Goal: Information Seeking & Learning: Learn about a topic

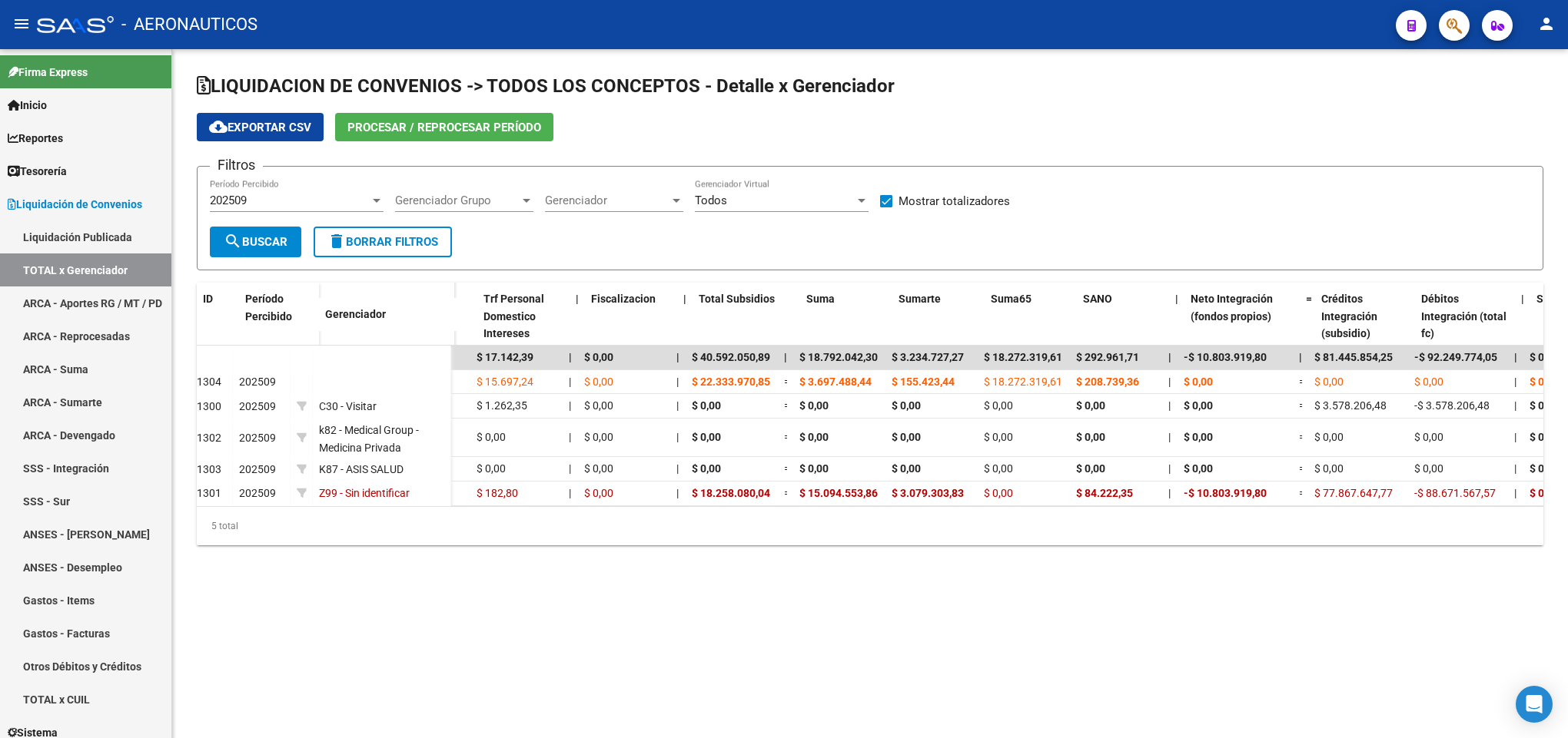
scroll to position [0, 203]
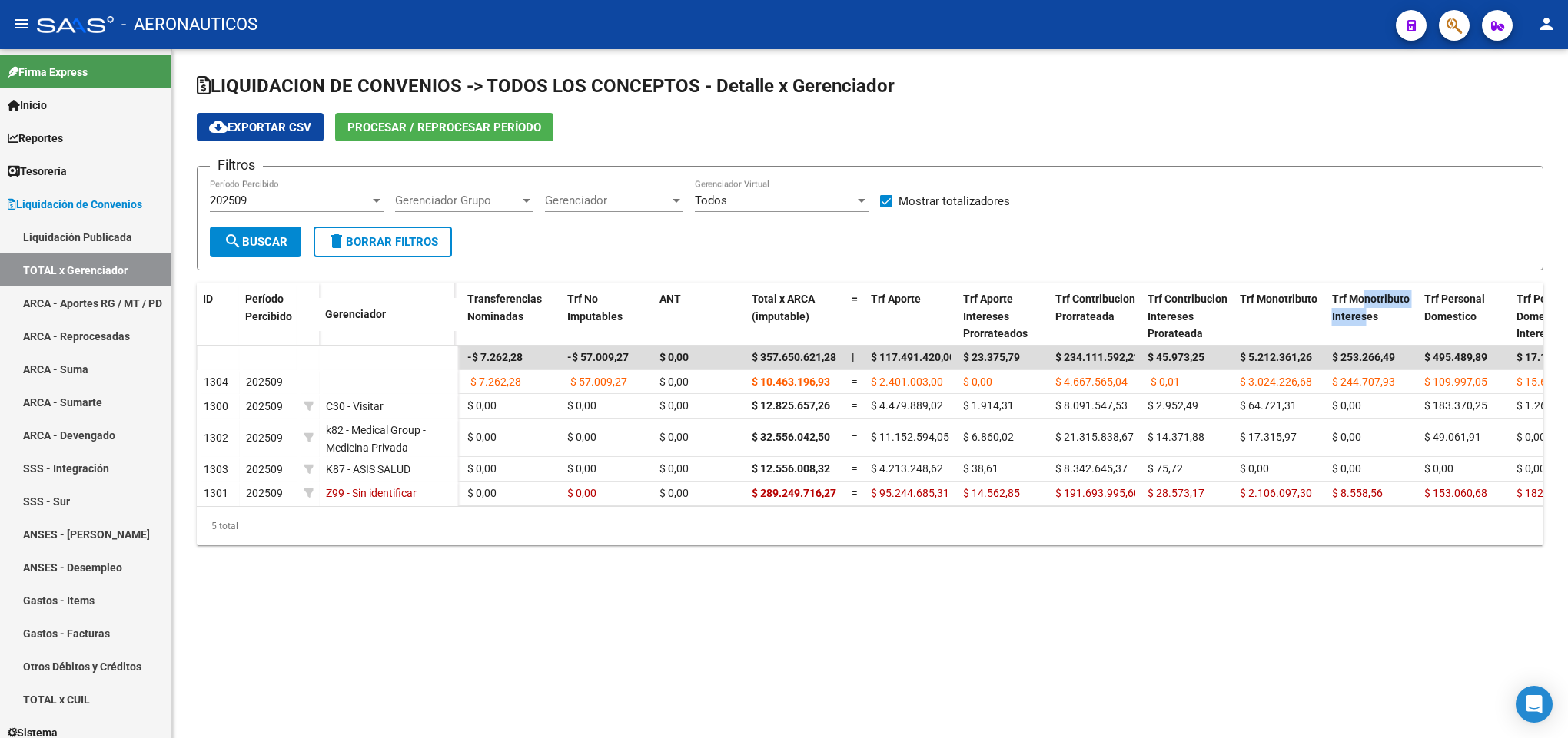
click at [21, 19] on mat-icon "menu" at bounding box center [22, 23] width 18 height 18
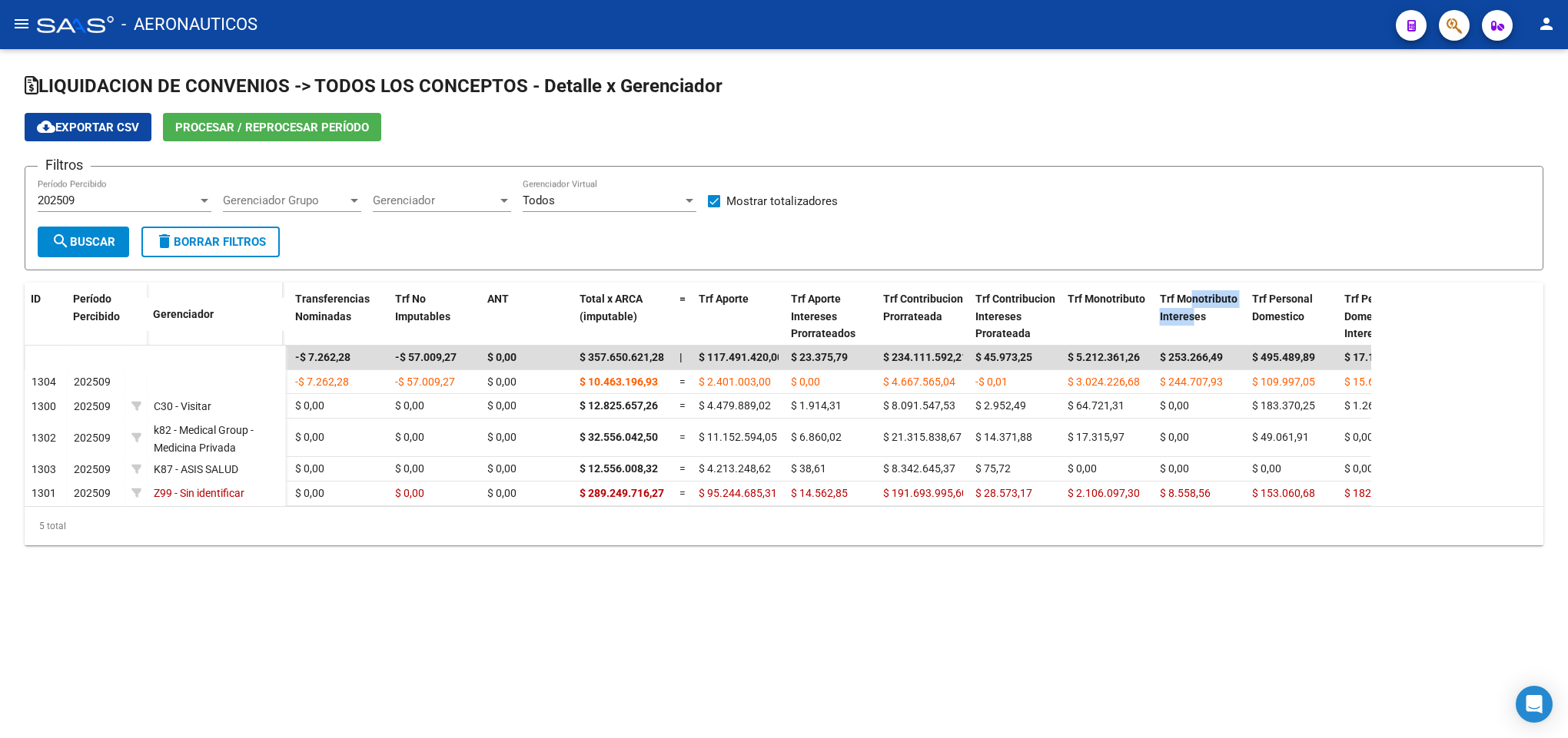
click at [21, 19] on mat-icon "menu" at bounding box center [22, 23] width 18 height 18
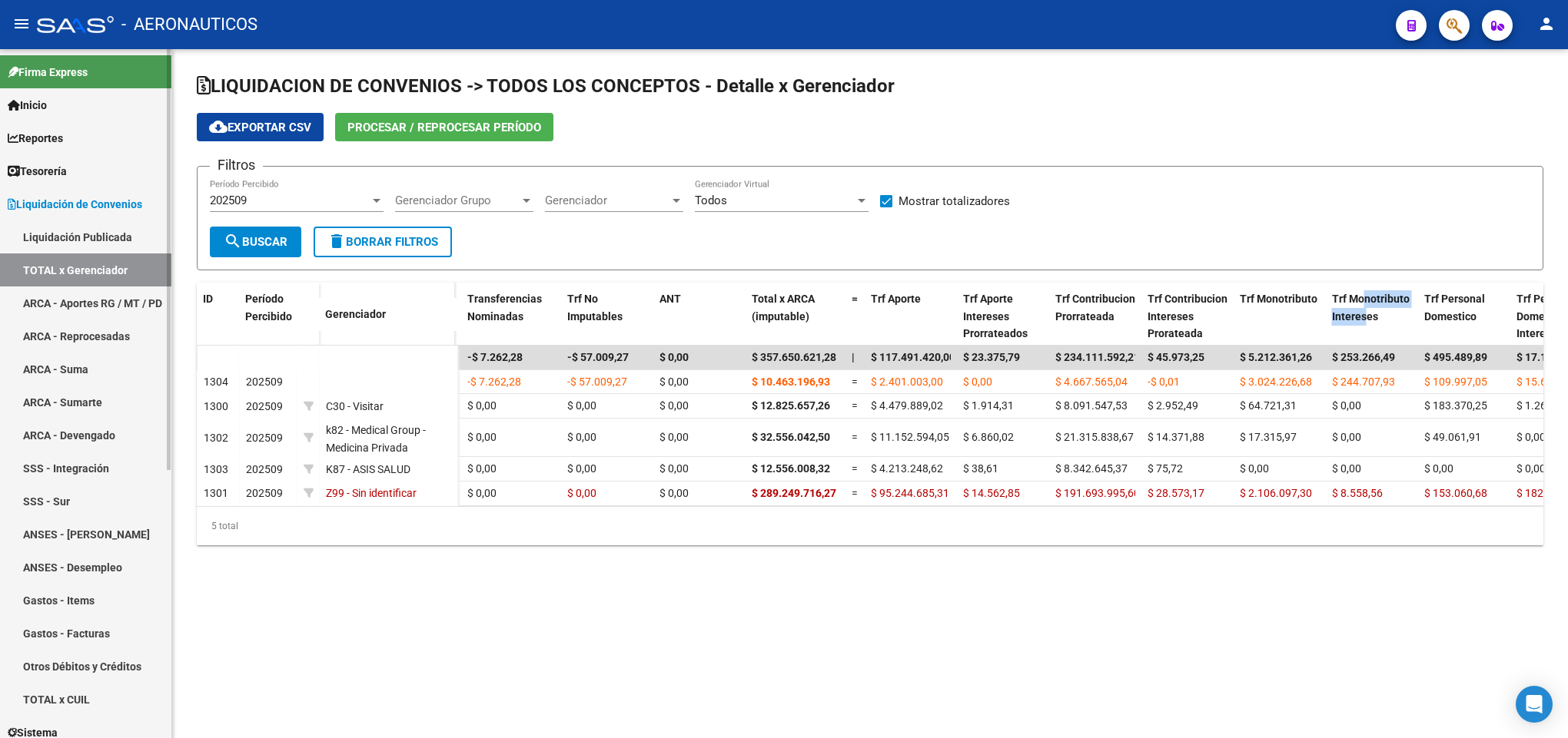
click at [37, 212] on span "Liquidación de Convenios" at bounding box center [75, 204] width 135 height 17
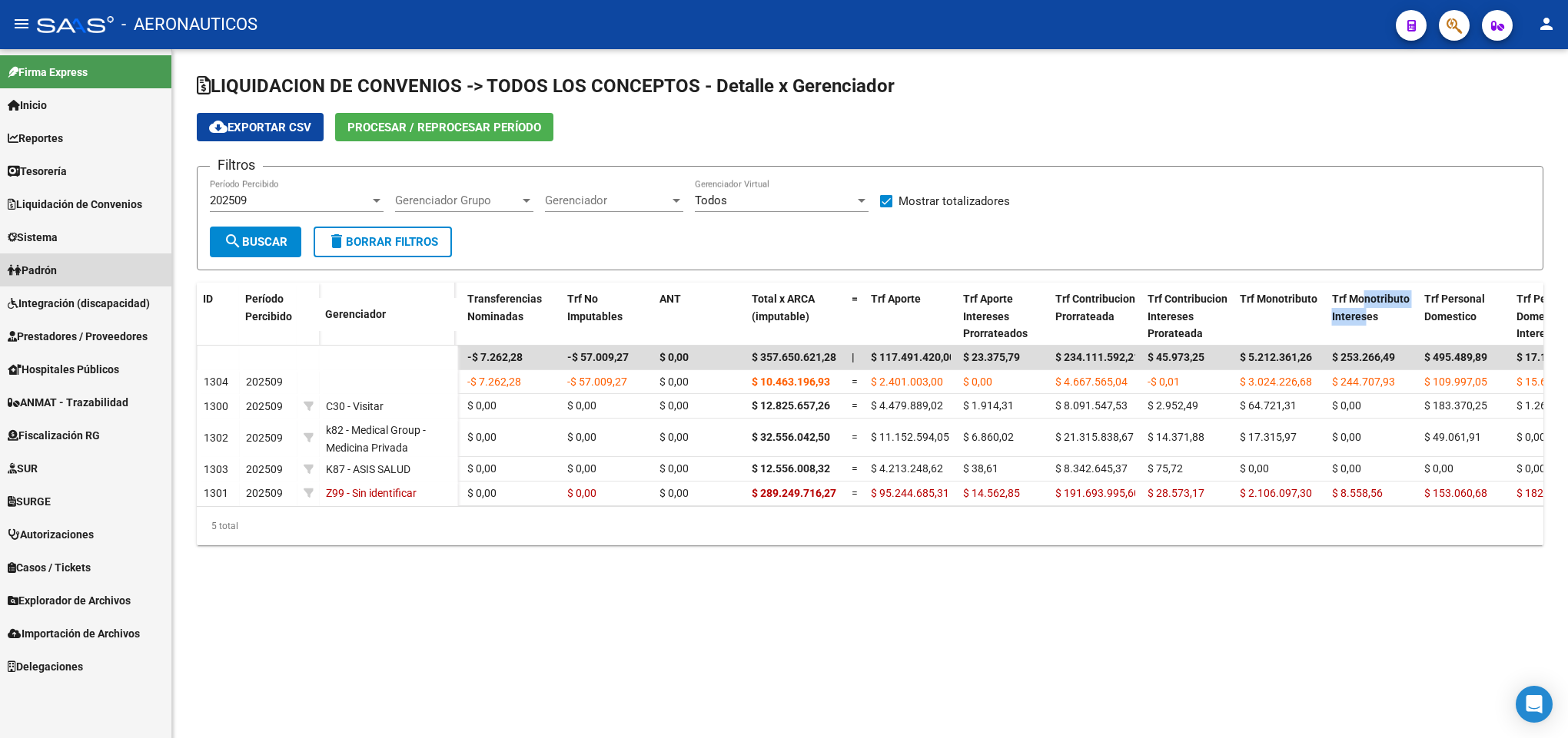
click at [84, 266] on link "Padrón" at bounding box center [86, 270] width 172 height 33
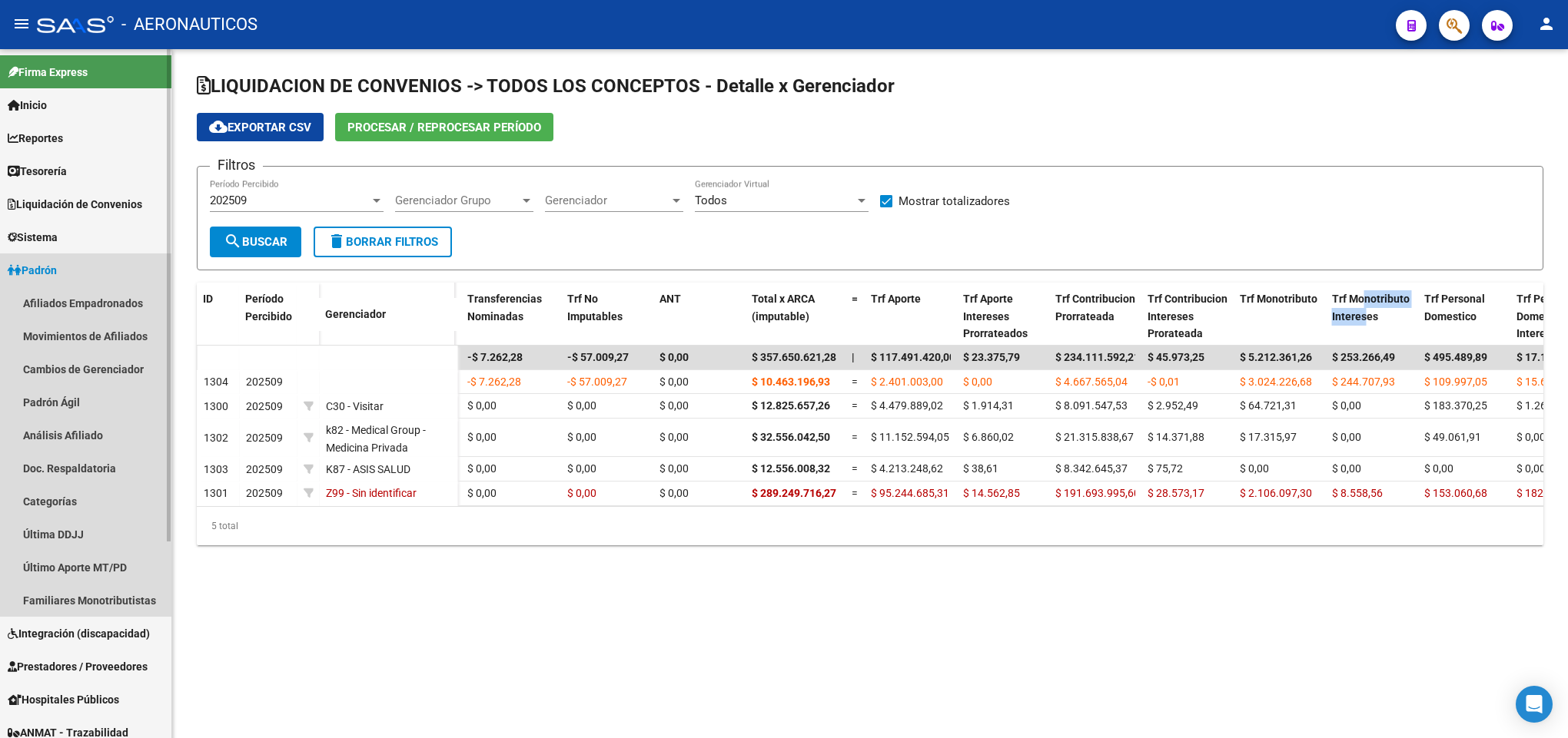
click at [84, 266] on link "Padrón" at bounding box center [86, 270] width 172 height 33
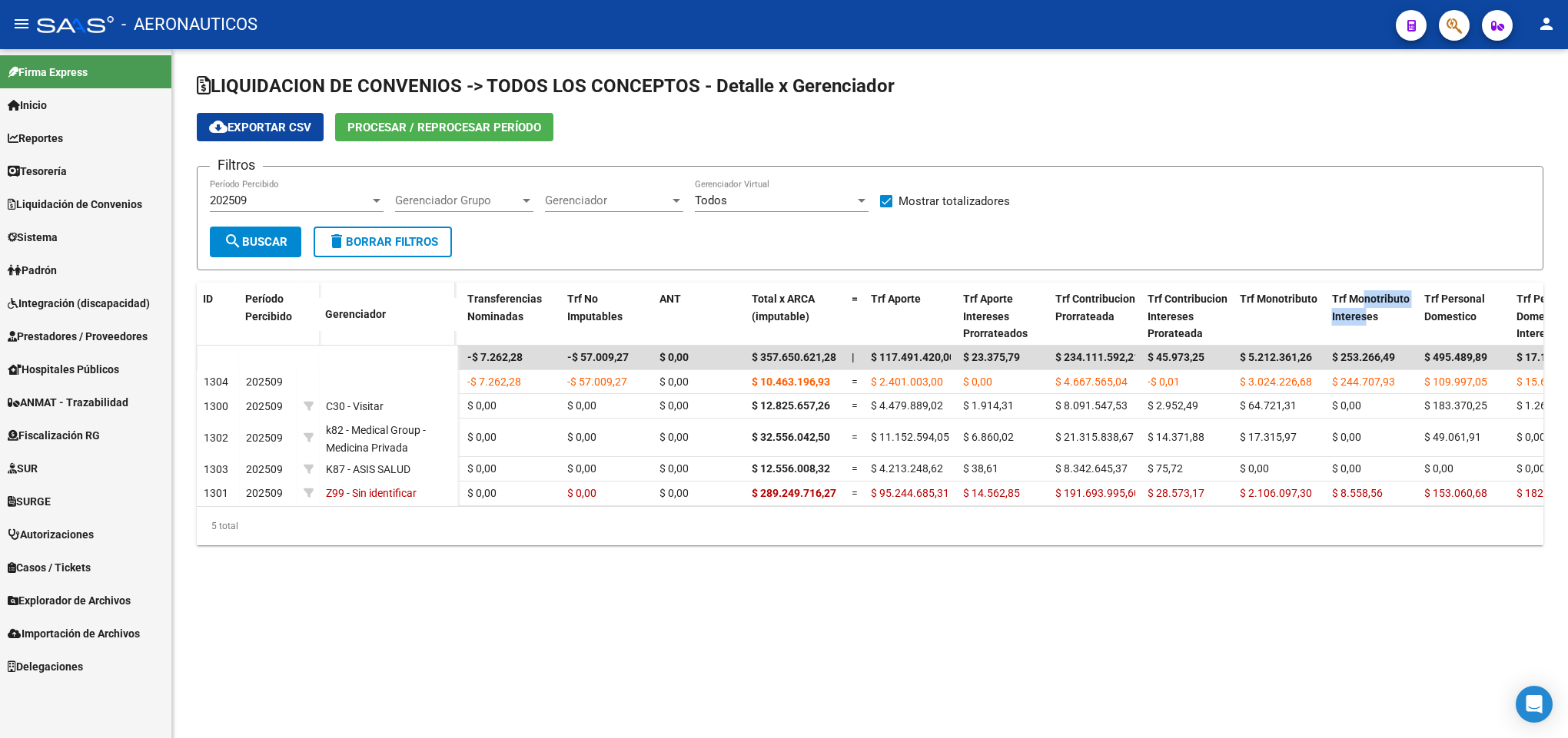
click at [84, 238] on link "Sistema" at bounding box center [86, 237] width 172 height 33
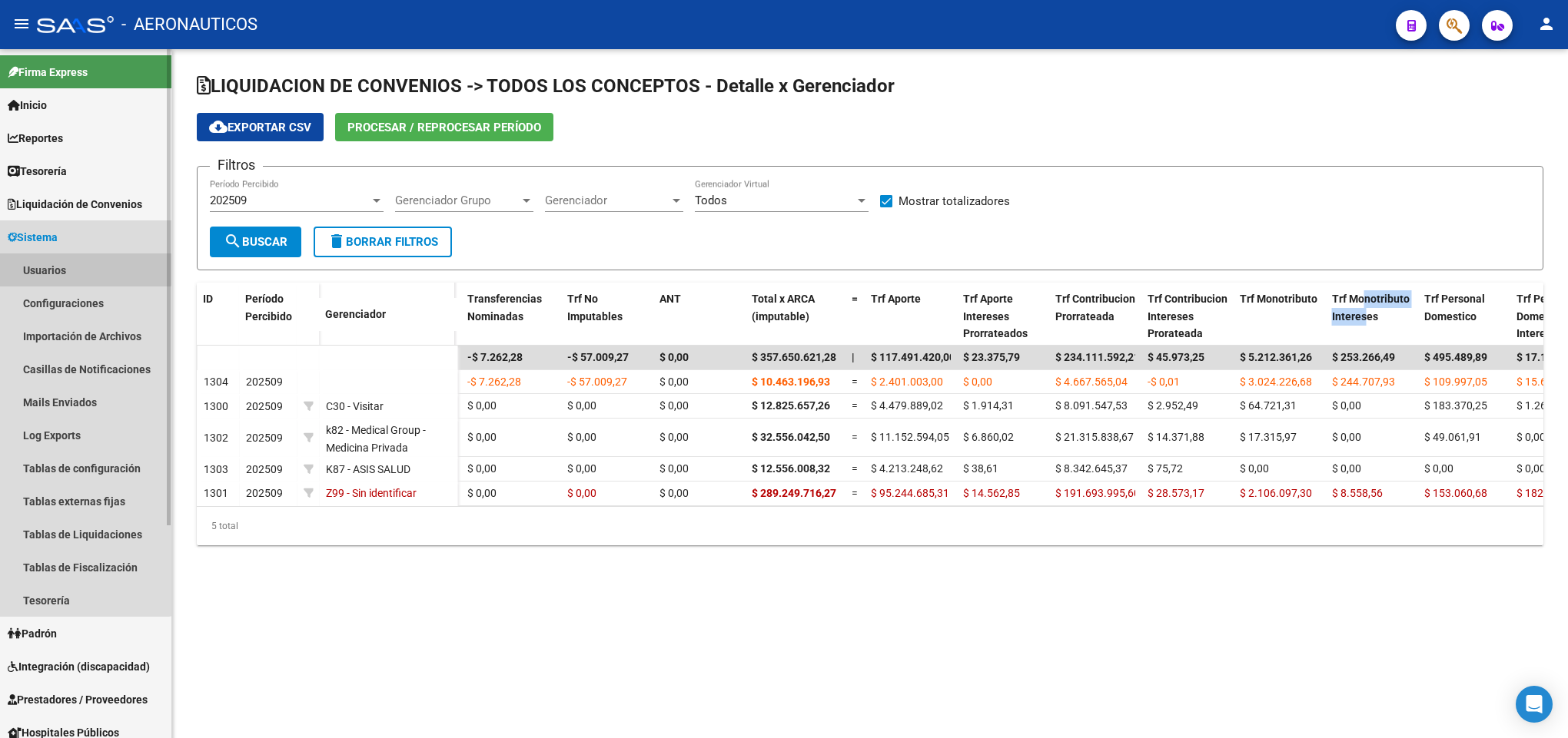
click at [84, 257] on link "Usuarios" at bounding box center [86, 270] width 172 height 33
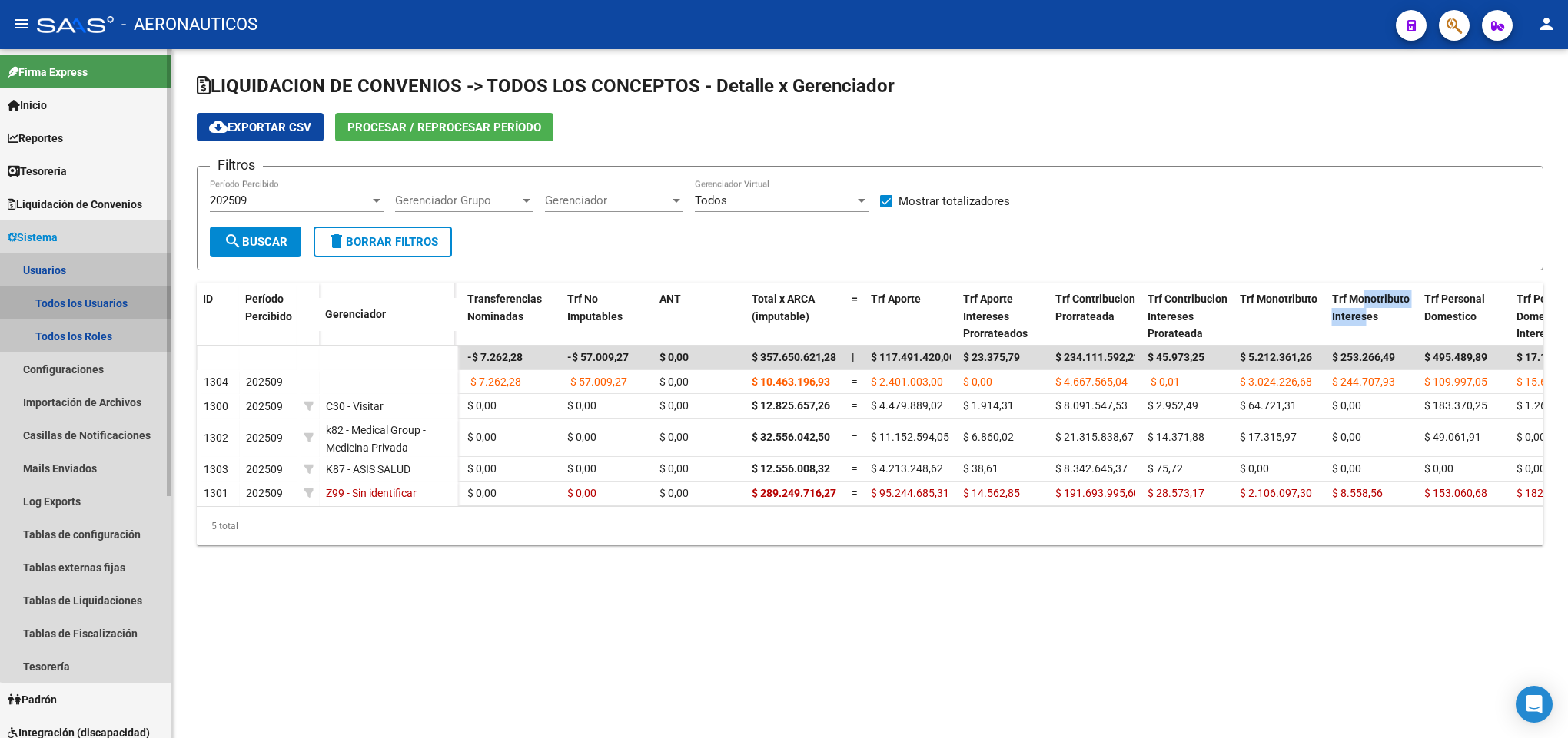
click at [86, 300] on link "Todos los Usuarios" at bounding box center [86, 303] width 172 height 33
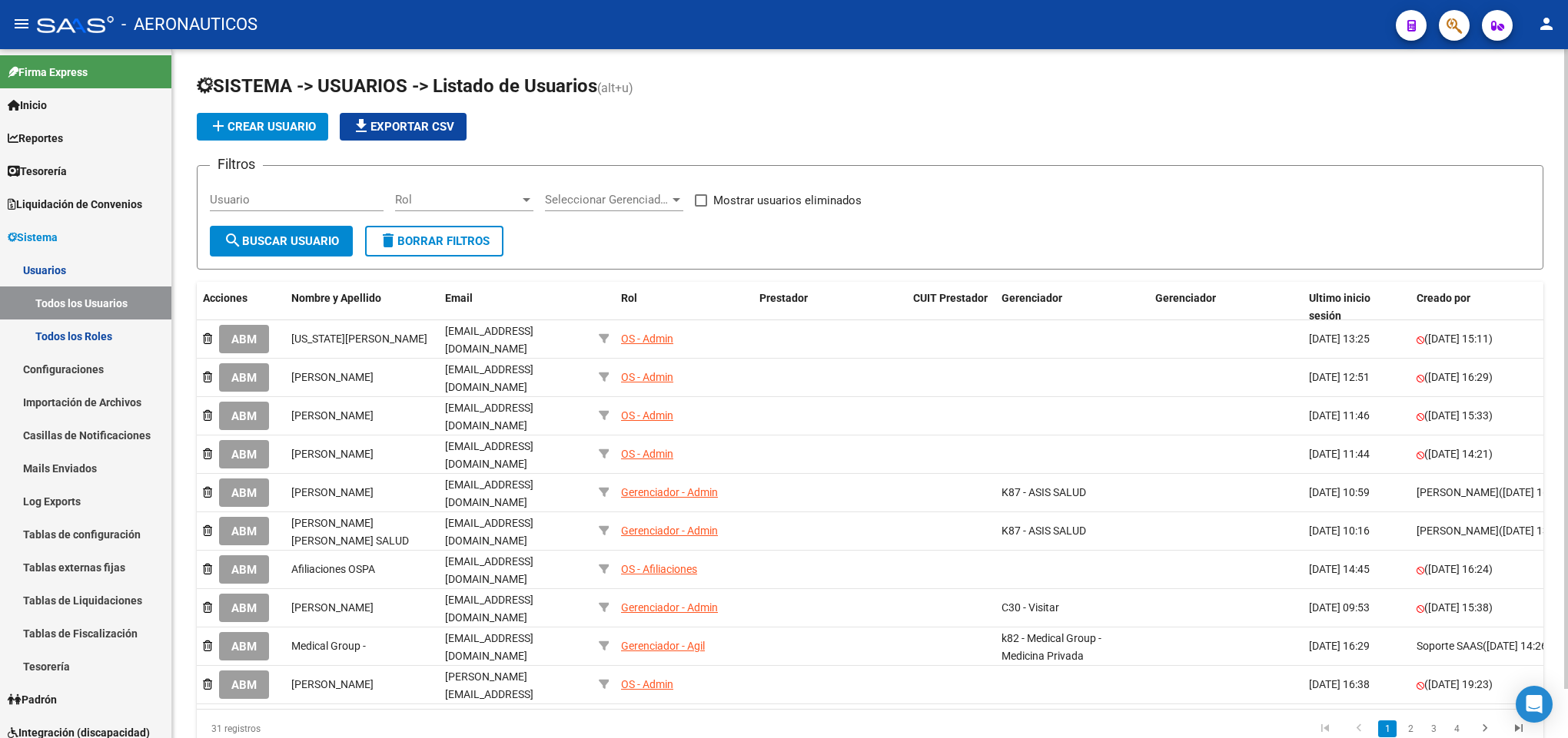
click at [233, 120] on span "add Crear Usuario" at bounding box center [262, 126] width 107 height 14
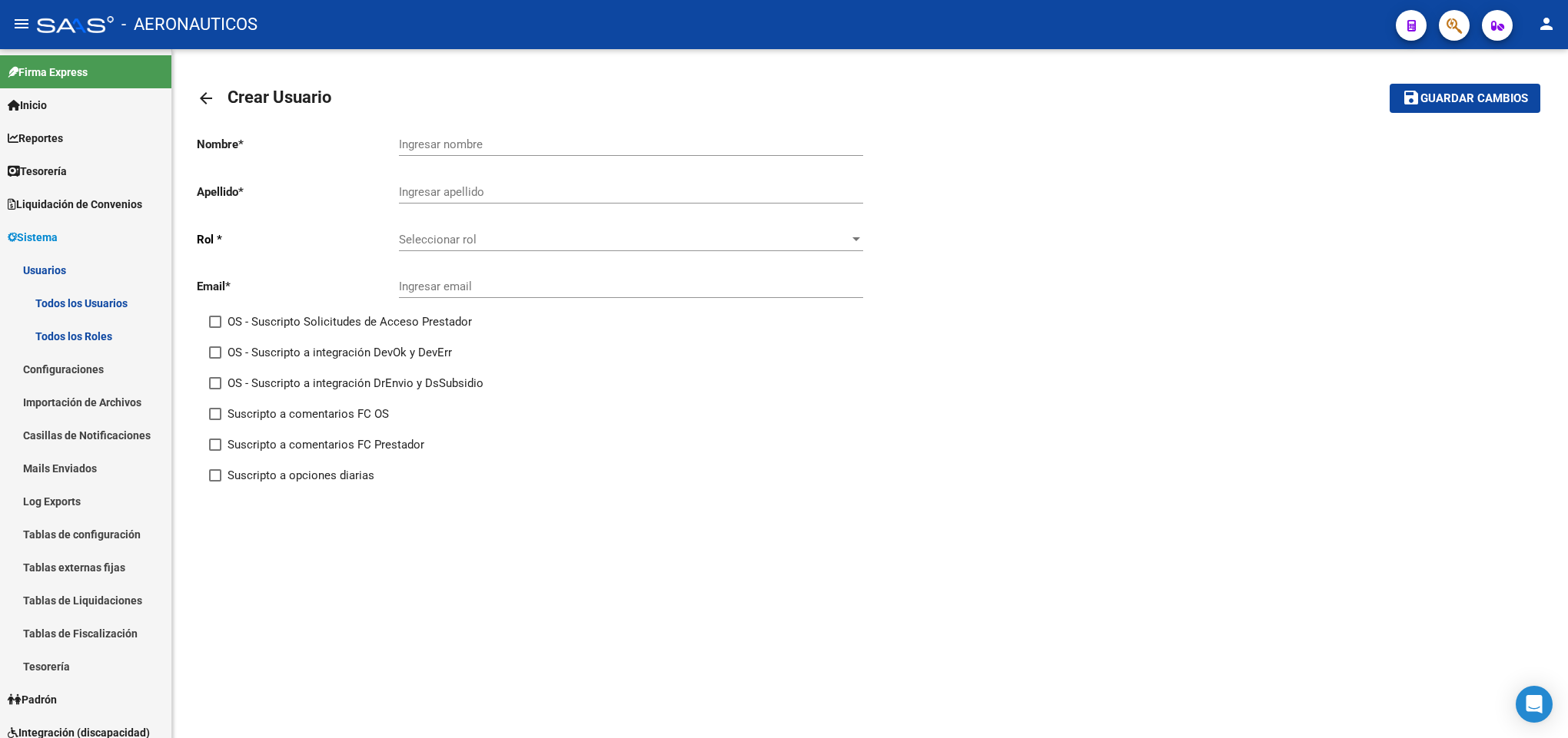
click at [494, 132] on div "Ingresar nombre" at bounding box center [631, 139] width 465 height 33
type input "Patricia"
type input "Carbone"
click at [503, 247] on span "Seleccionar rol" at bounding box center [624, 239] width 450 height 14
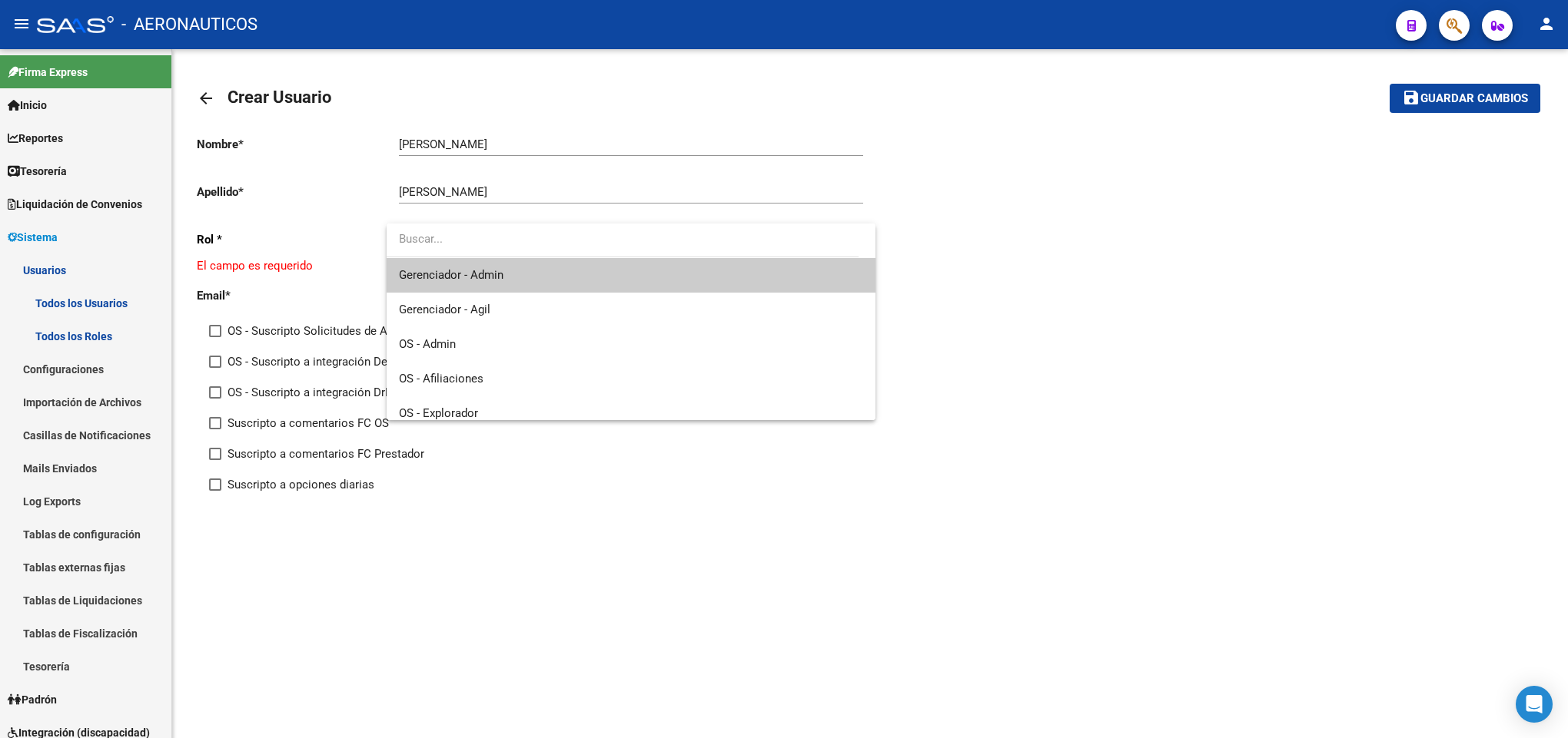
click at [547, 281] on span "Gerenciador - Admin" at bounding box center [631, 276] width 465 height 34
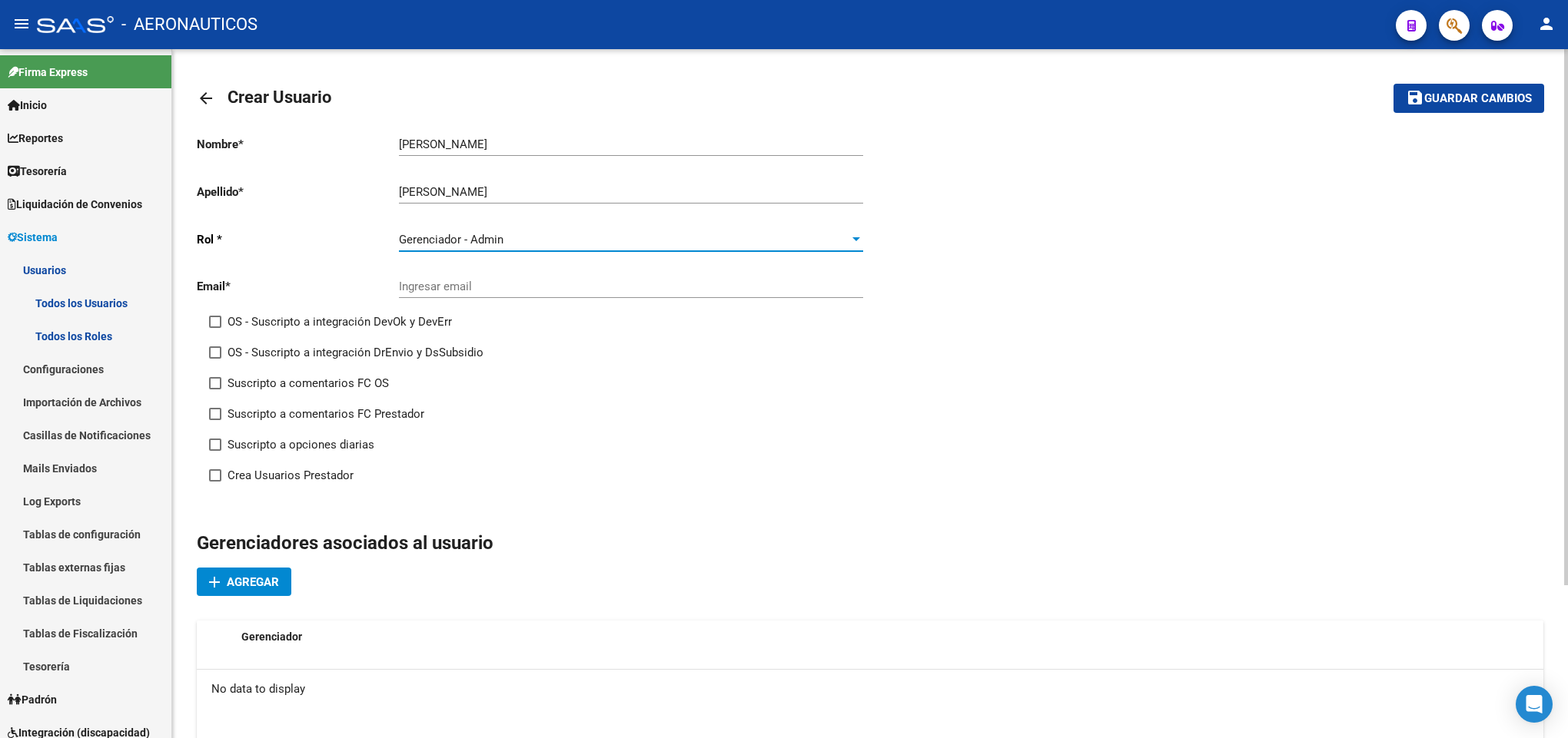
click at [561, 233] on div "Gerenciador - Admin" at bounding box center [624, 239] width 450 height 14
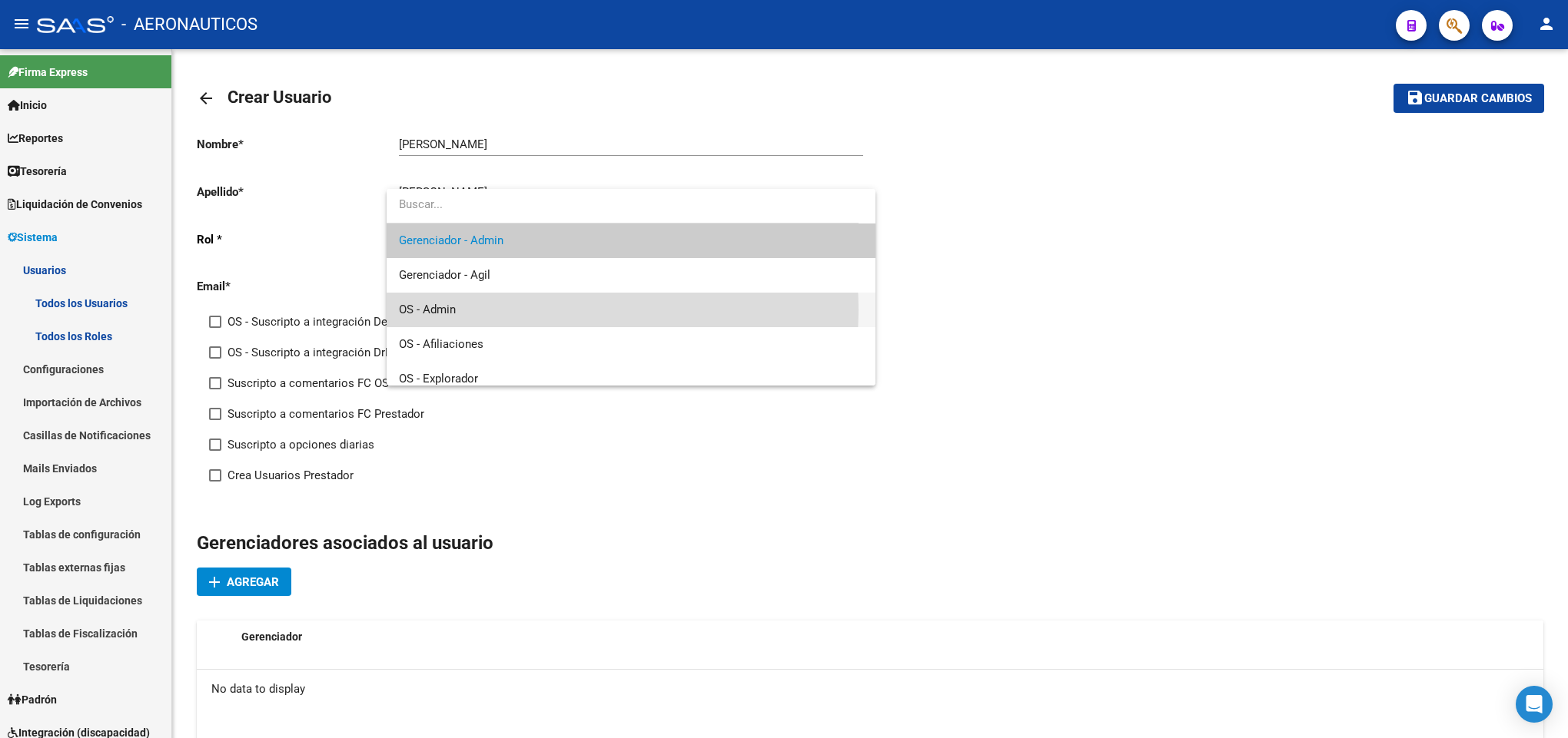
click at [538, 310] on span "OS - Admin" at bounding box center [631, 310] width 465 height 34
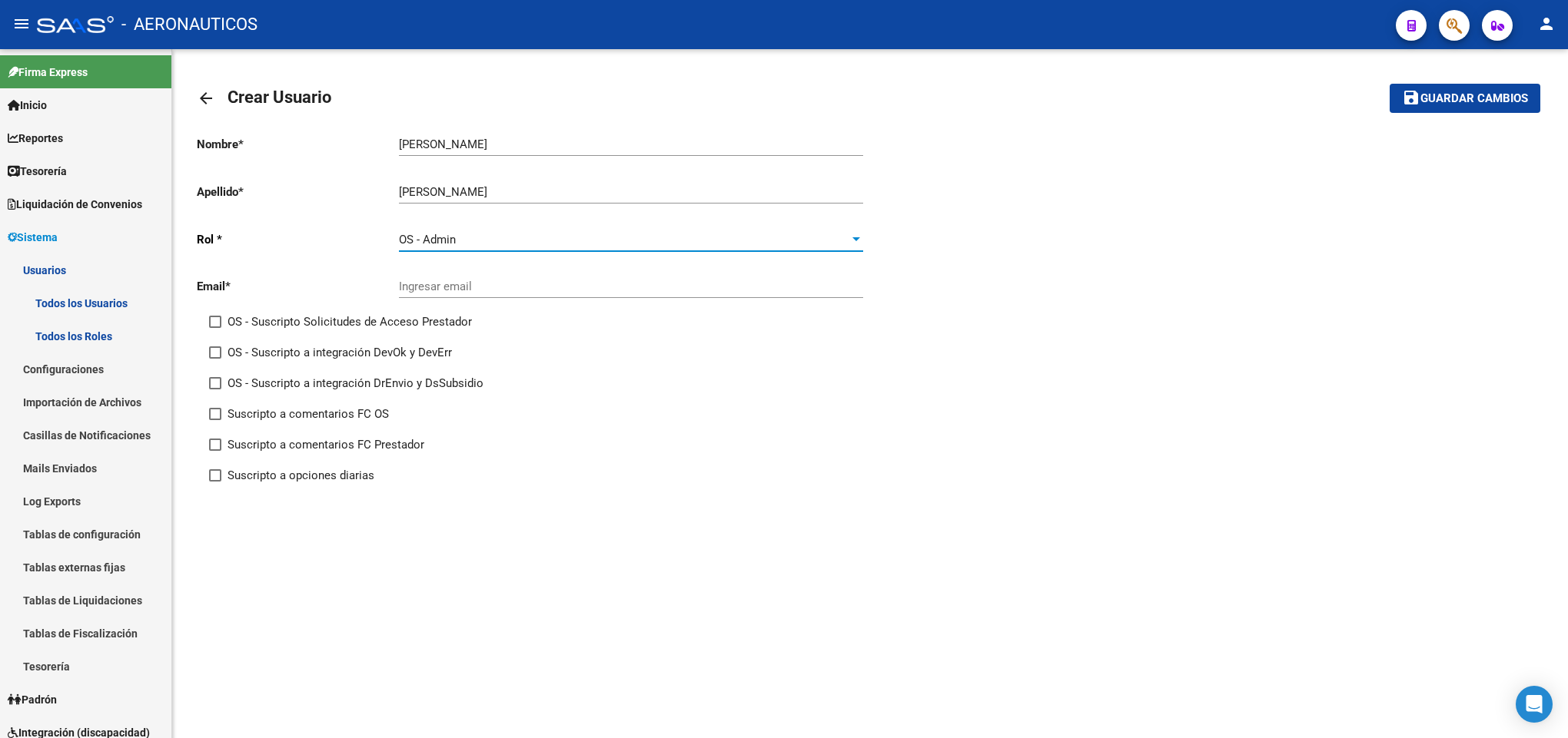
click at [577, 236] on div "OS - Admin" at bounding box center [624, 239] width 450 height 14
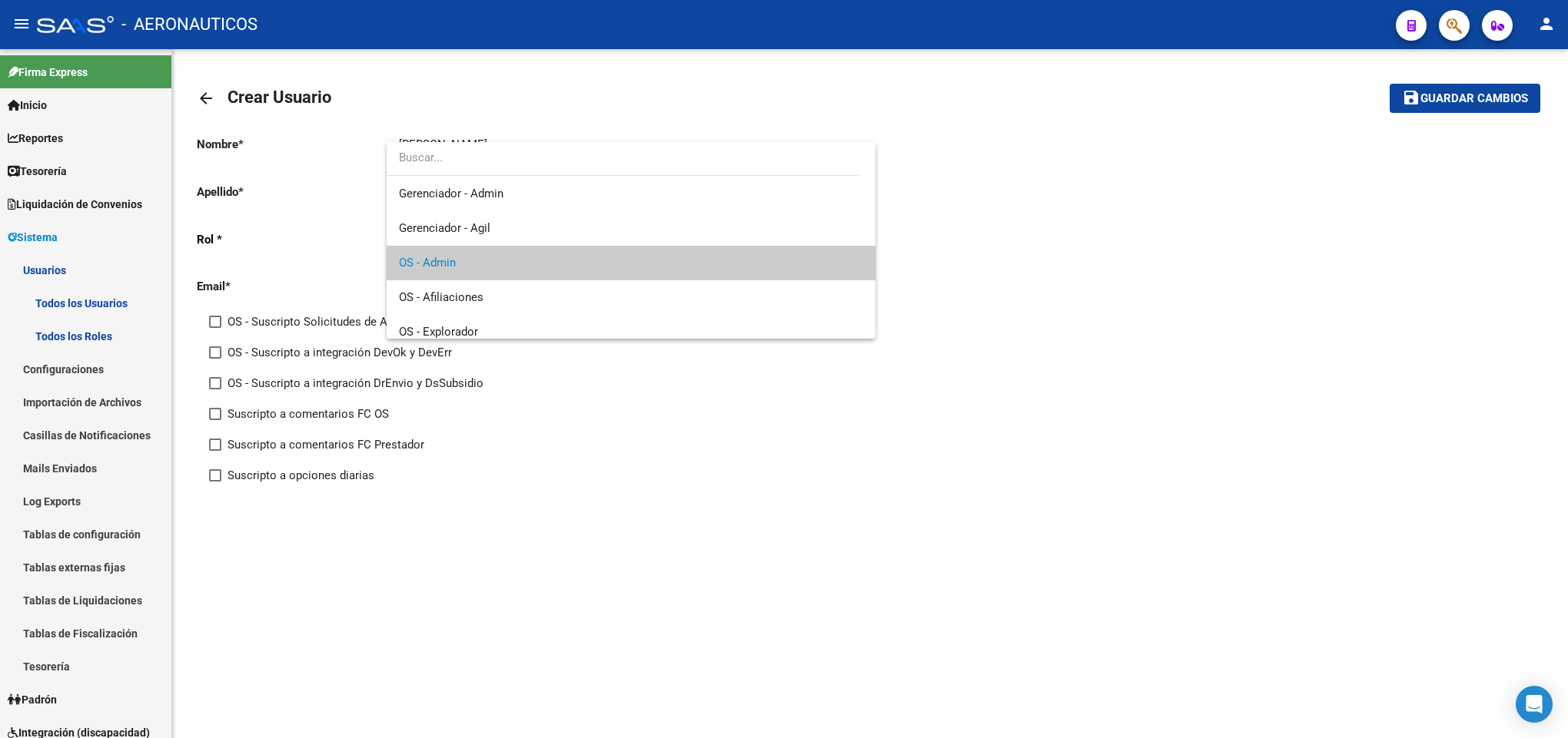
click at [1201, 238] on div at bounding box center [784, 369] width 1568 height 738
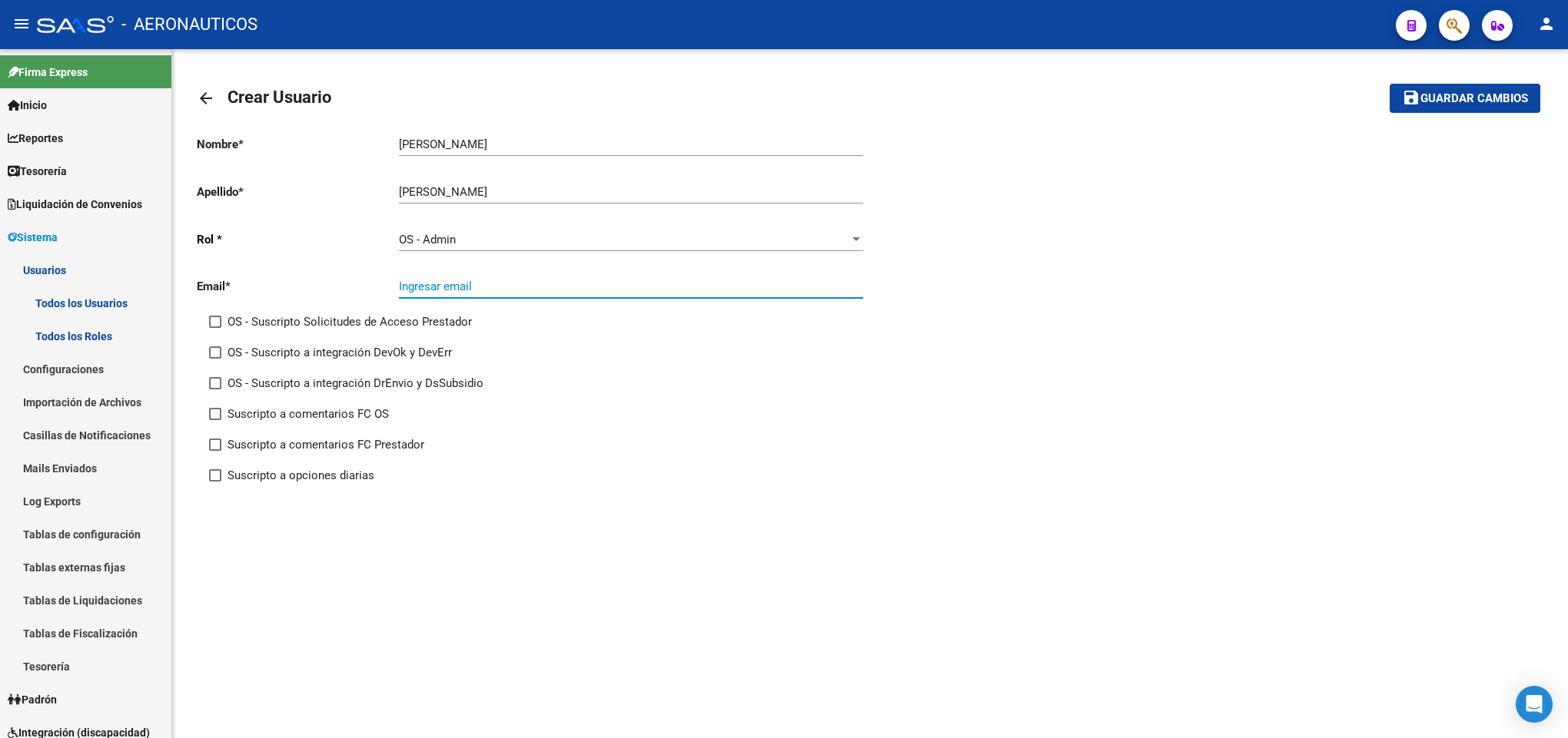
click at [819, 285] on input "Ingresar email" at bounding box center [631, 285] width 465 height 14
type input "pcarbone@ospa.com.ar"
click at [1458, 131] on div "Nombre * Patricia Ingresar nombre Apellido * Carbone Ingresar apellido Rol * OS…" at bounding box center [870, 310] width 1347 height 374
click at [1458, 116] on mat-toolbar-row "save Guardar cambios" at bounding box center [1400, 98] width 279 height 49
click at [1464, 99] on span "Guardar cambios" at bounding box center [1473, 98] width 108 height 14
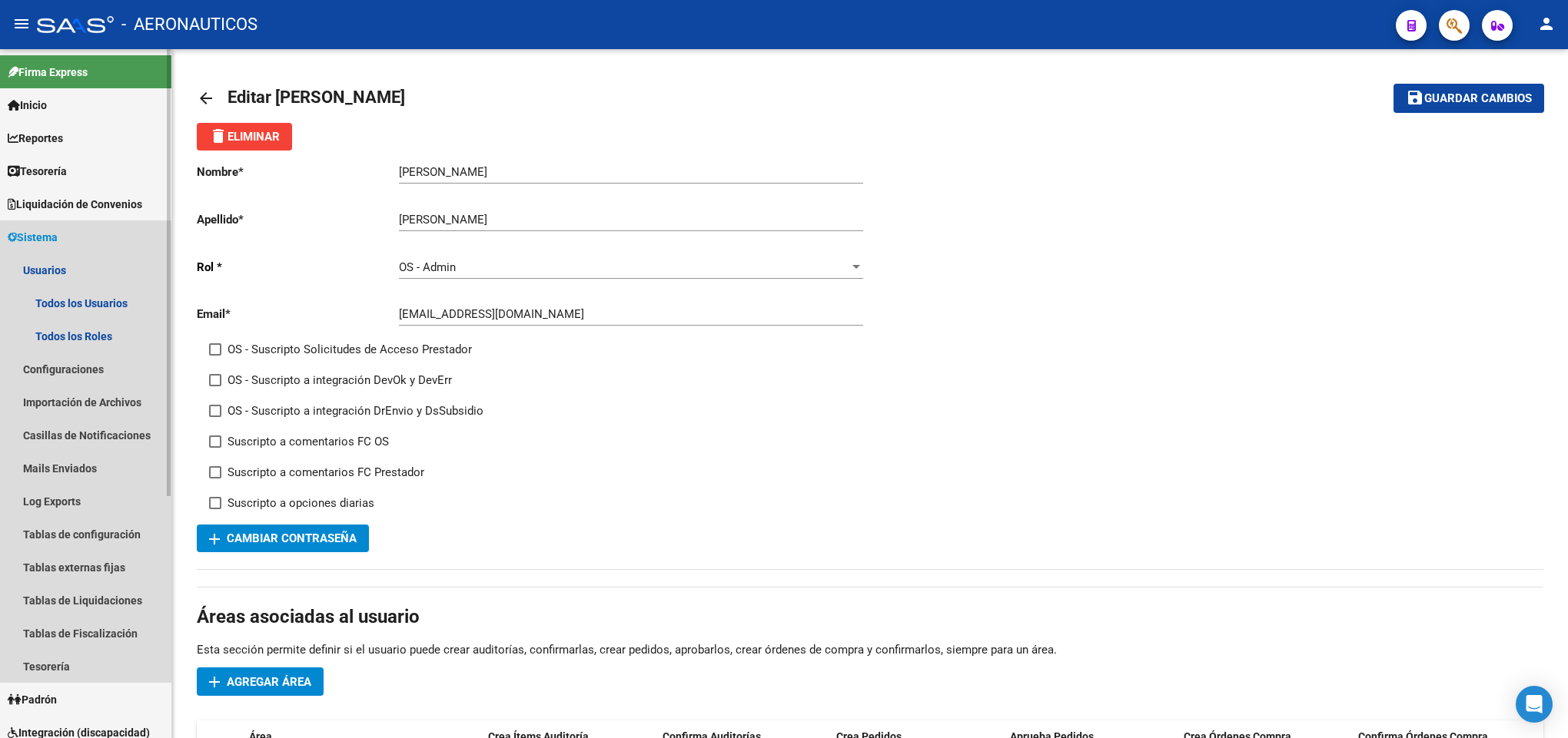
click at [110, 223] on link "Sistema" at bounding box center [86, 237] width 172 height 33
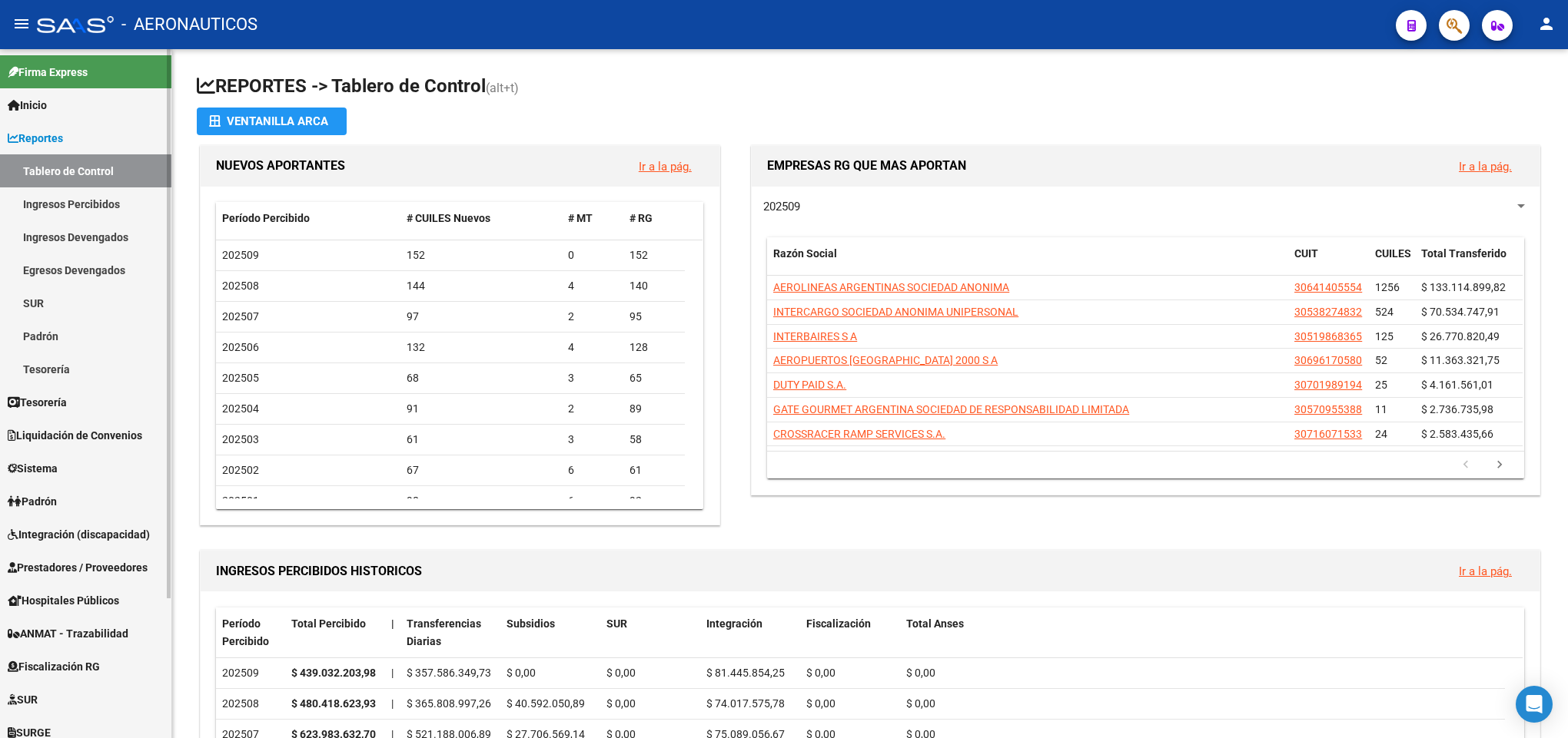
click at [99, 424] on link "Liquidación de Convenios" at bounding box center [86, 434] width 172 height 33
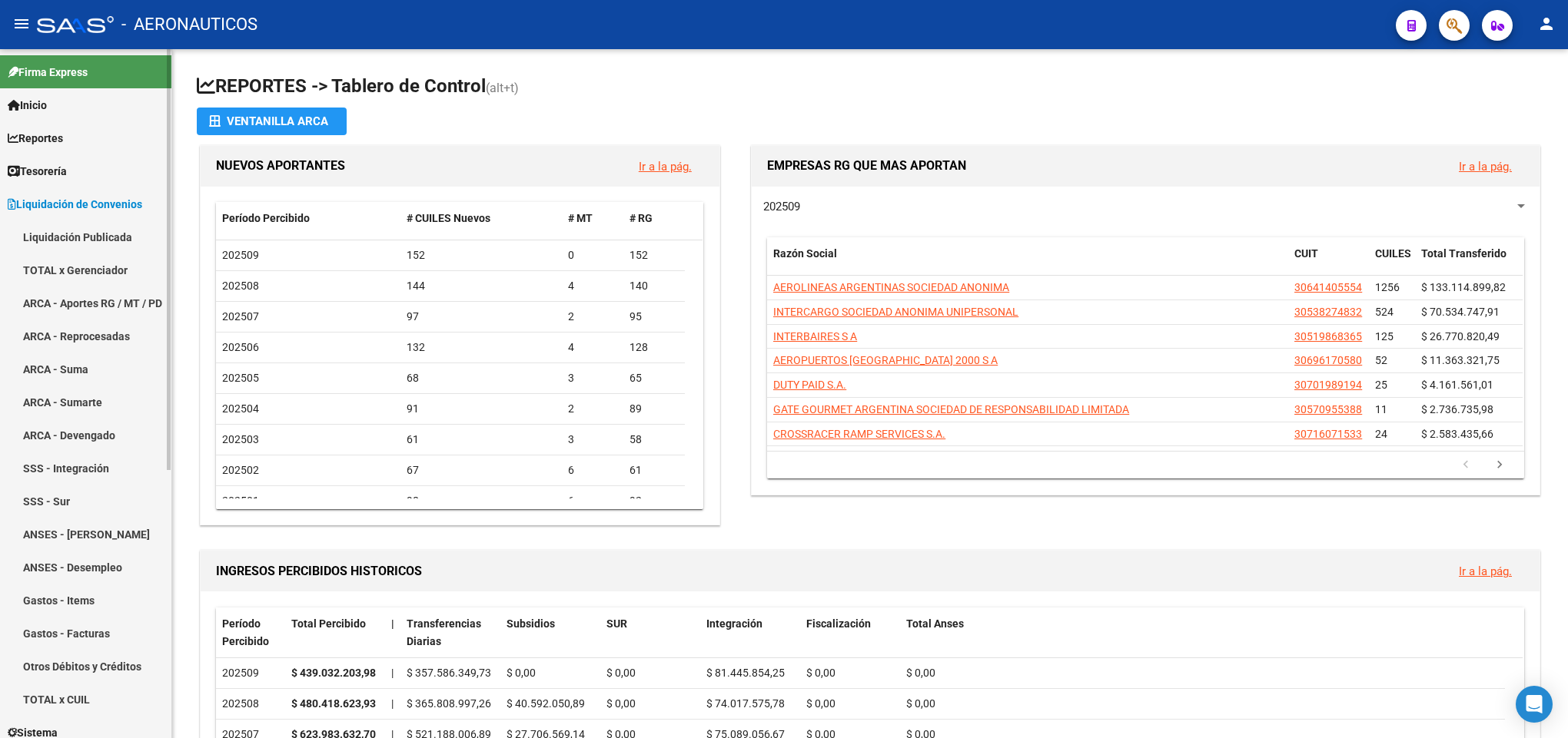
click at [93, 272] on link "TOTAL x Gerenciador" at bounding box center [86, 270] width 172 height 33
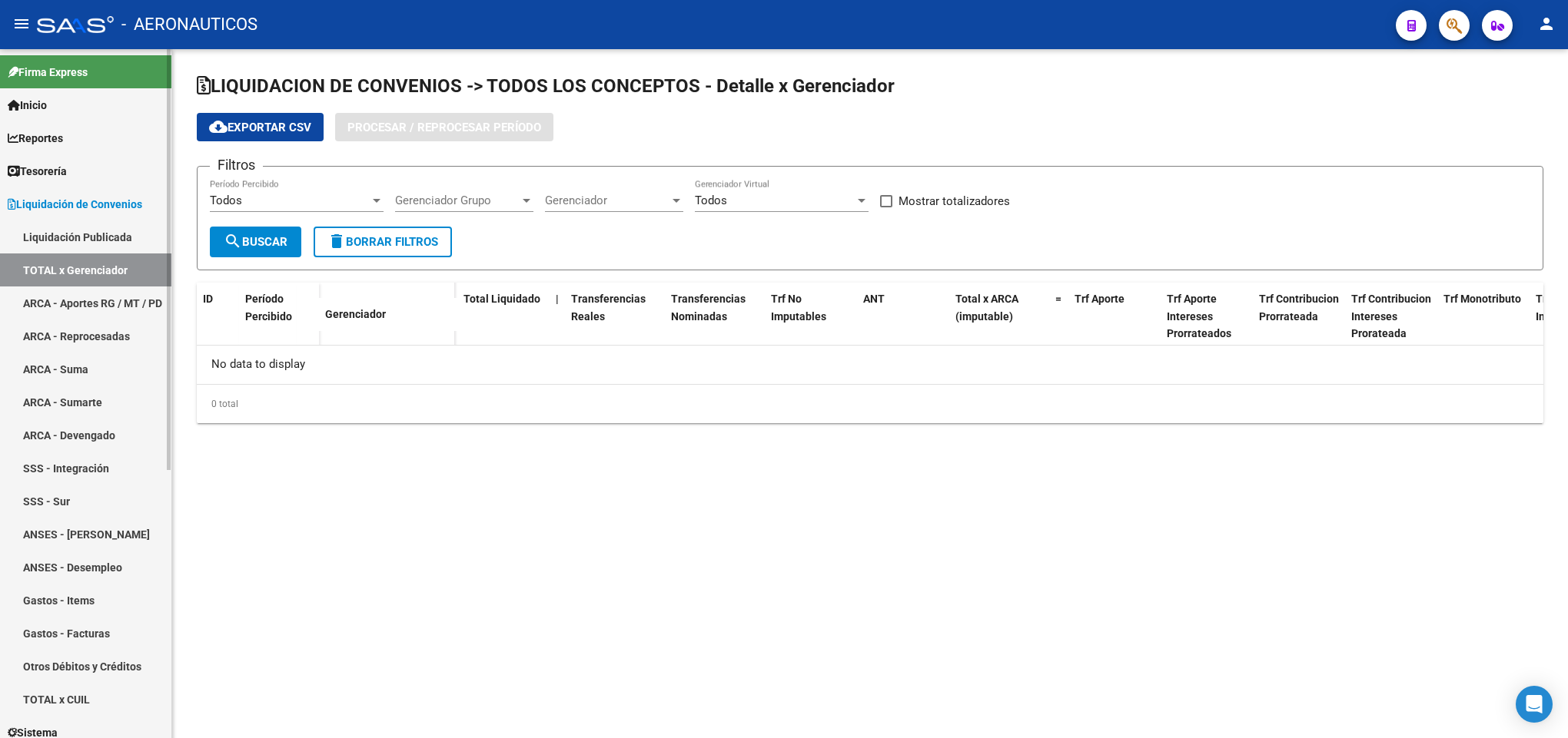
checkbox input "true"
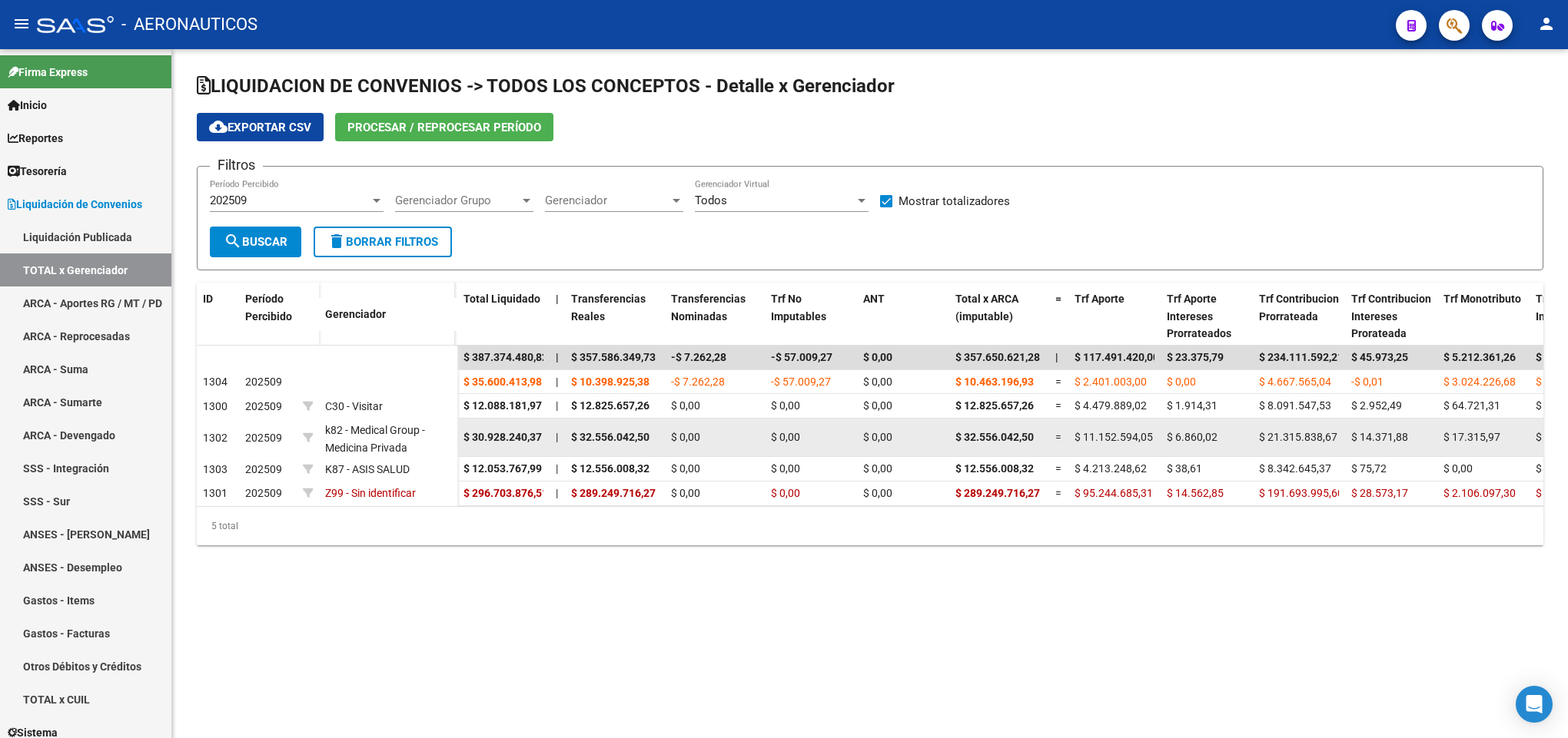
click at [495, 448] on datatable-body-cell "$ 30.928.240,37" at bounding box center [503, 437] width 92 height 38
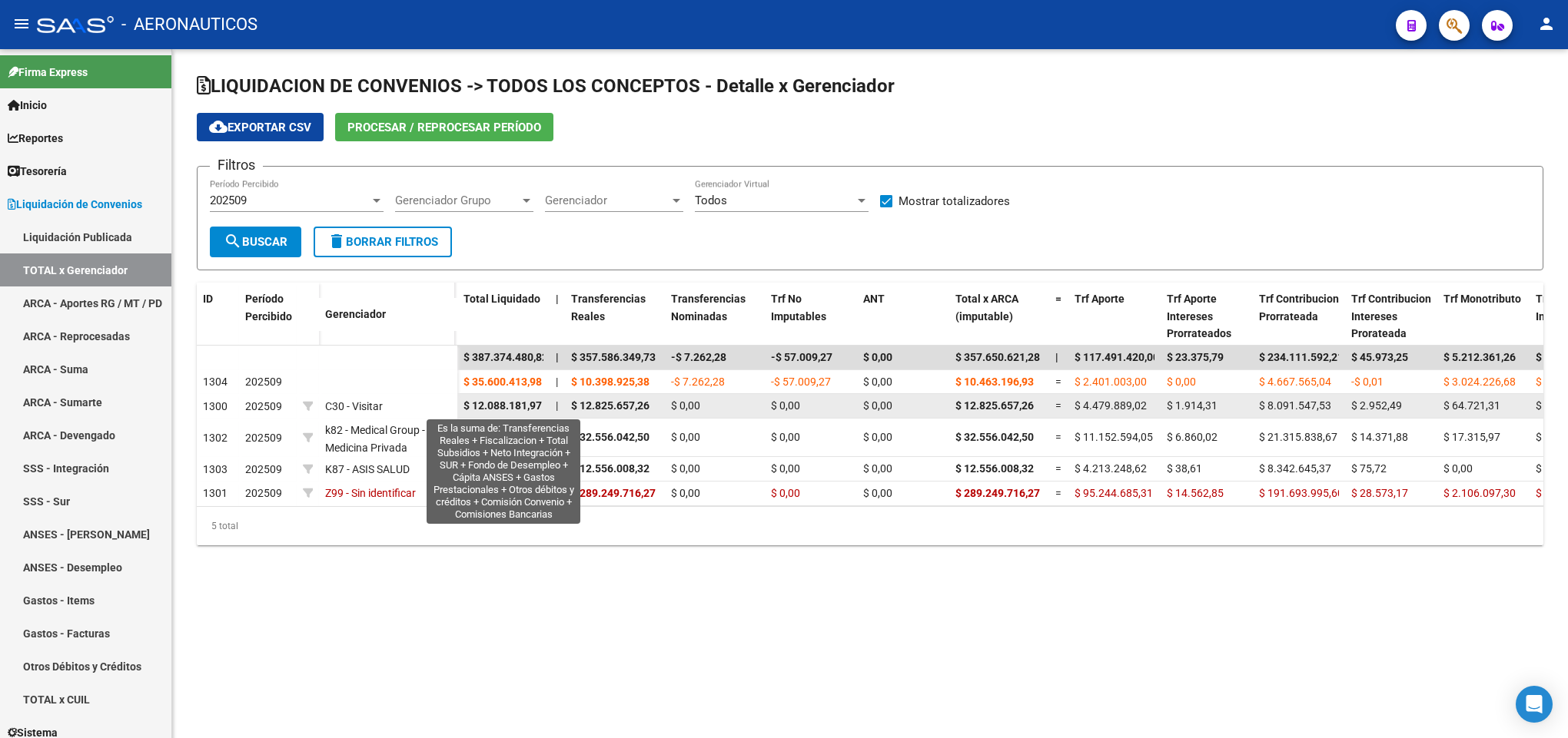
click at [495, 403] on span "$ 12.088.181,97" at bounding box center [502, 406] width 79 height 13
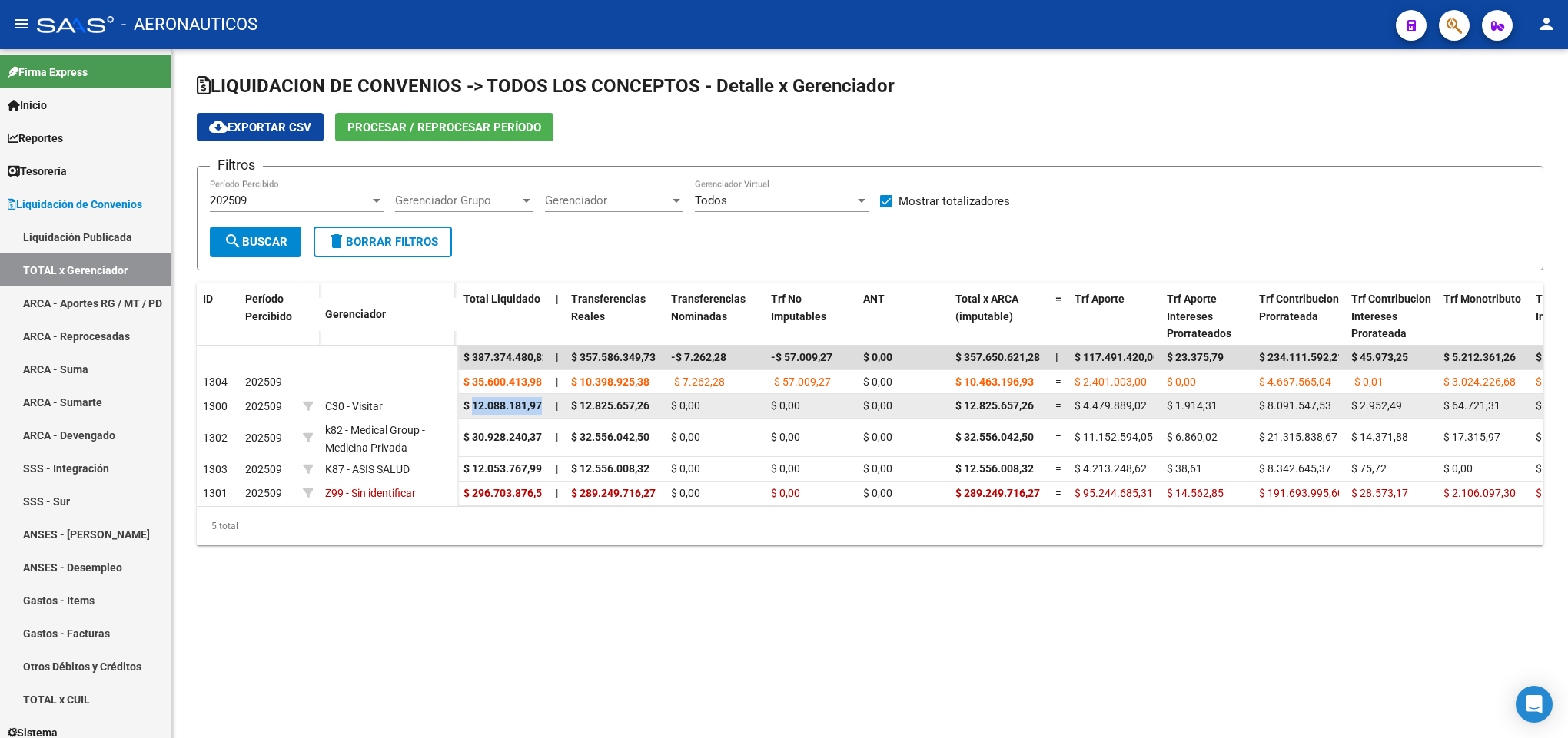
click at [495, 403] on span "$ 12.088.181,97" at bounding box center [502, 406] width 79 height 13
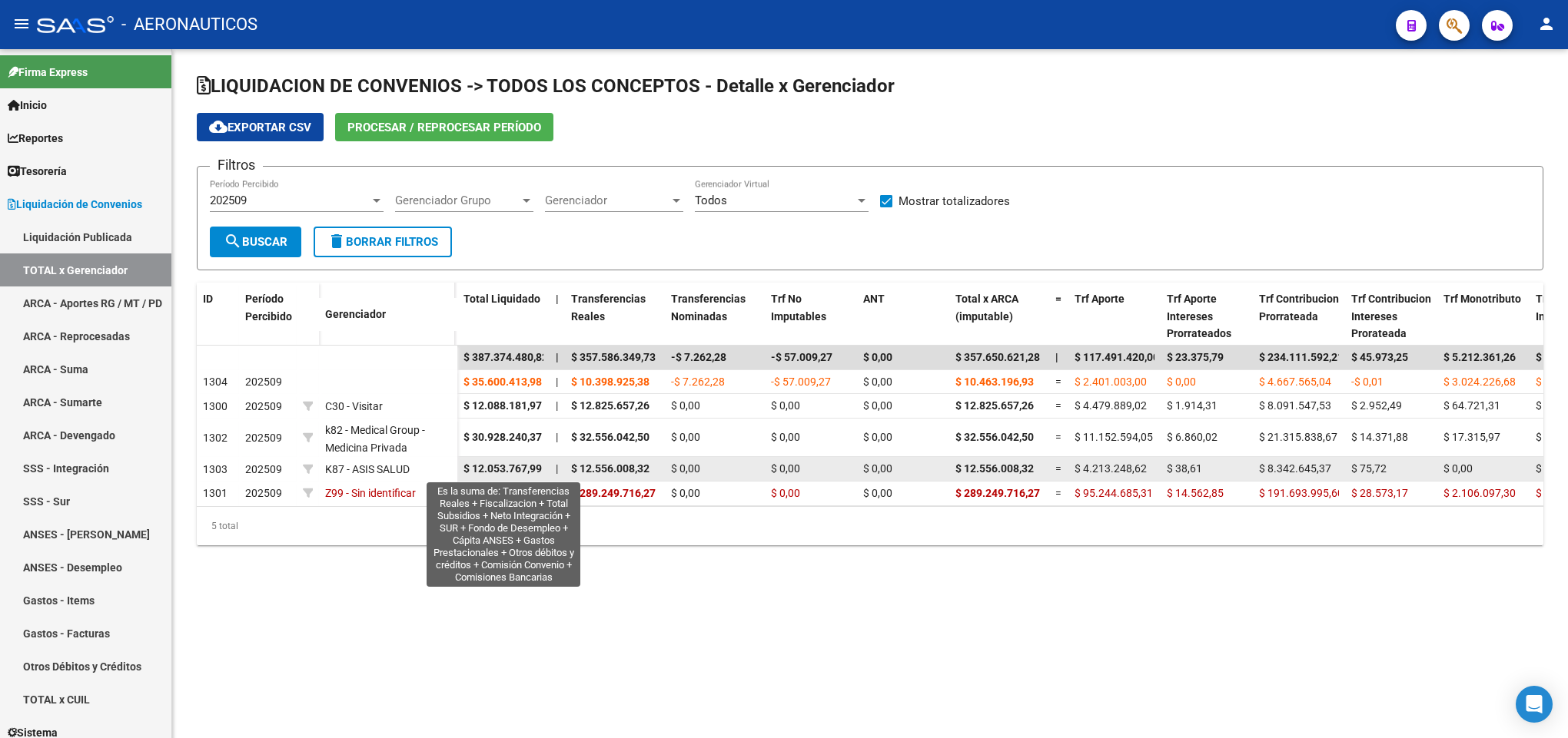
click at [489, 471] on span "$ 12.053.767,99" at bounding box center [502, 469] width 79 height 13
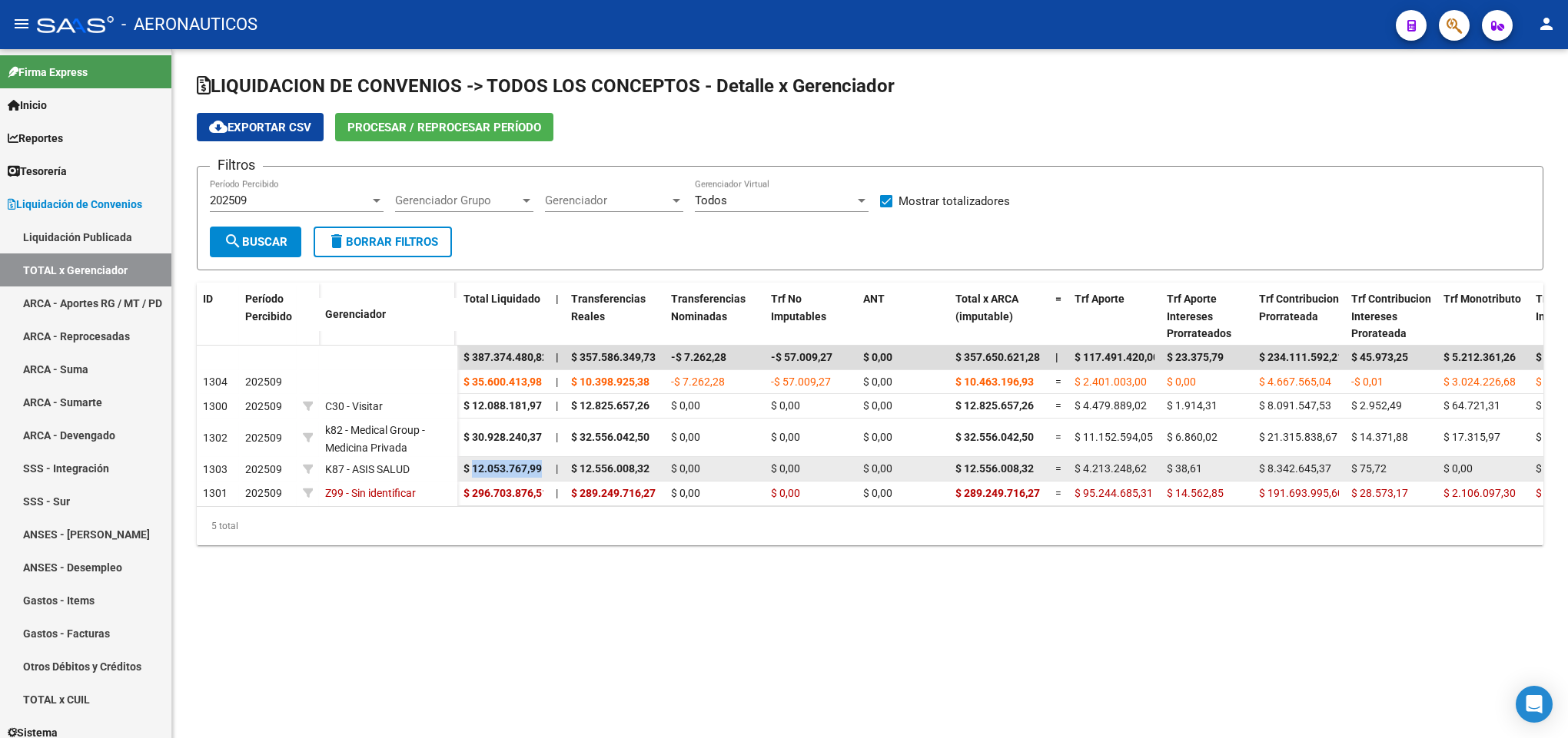
click at [489, 471] on span "$ 12.053.767,99" at bounding box center [502, 469] width 79 height 13
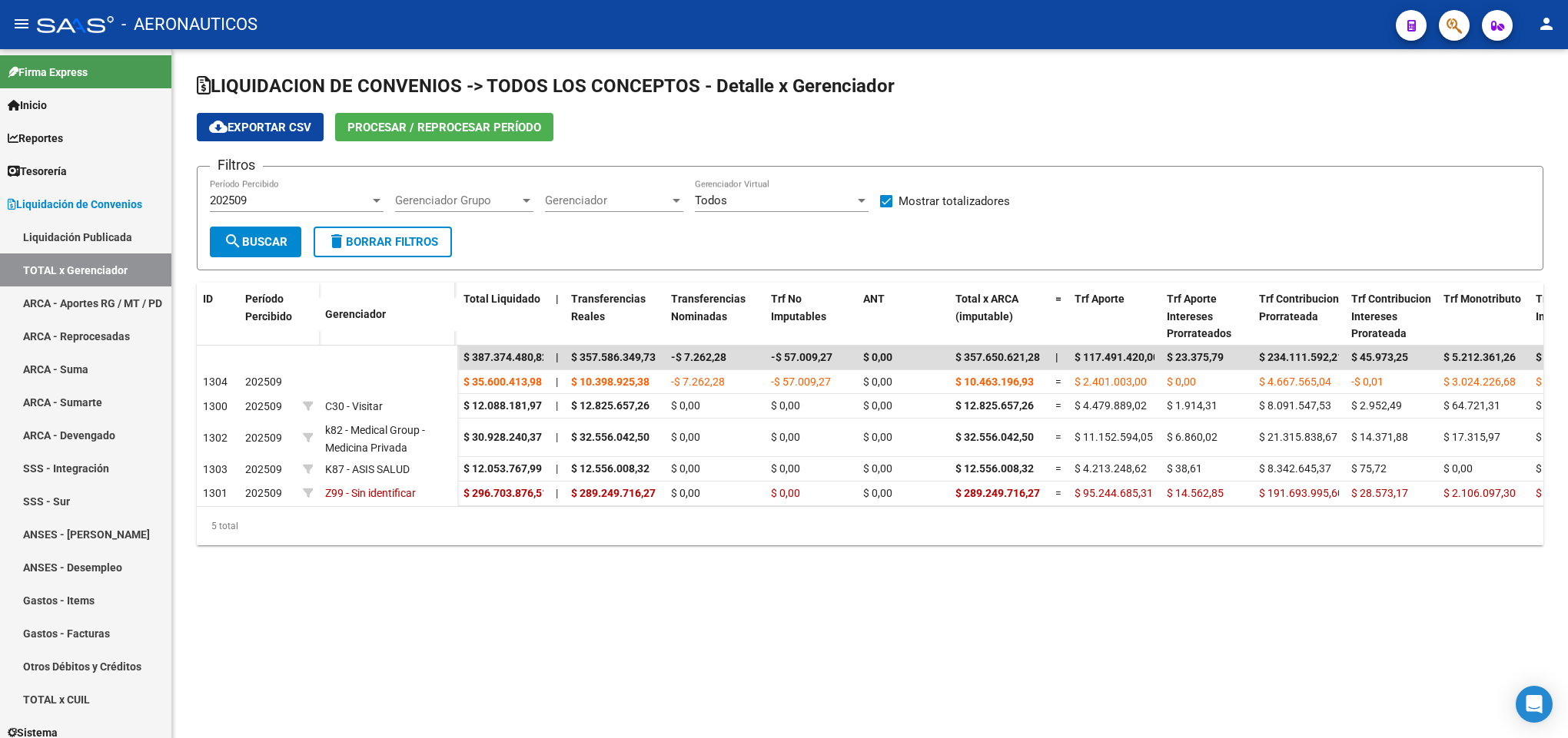
click at [480, 546] on div "5 total" at bounding box center [870, 526] width 1347 height 39
click at [381, 139] on button "Procesar / Reprocesar período" at bounding box center [444, 126] width 218 height 28
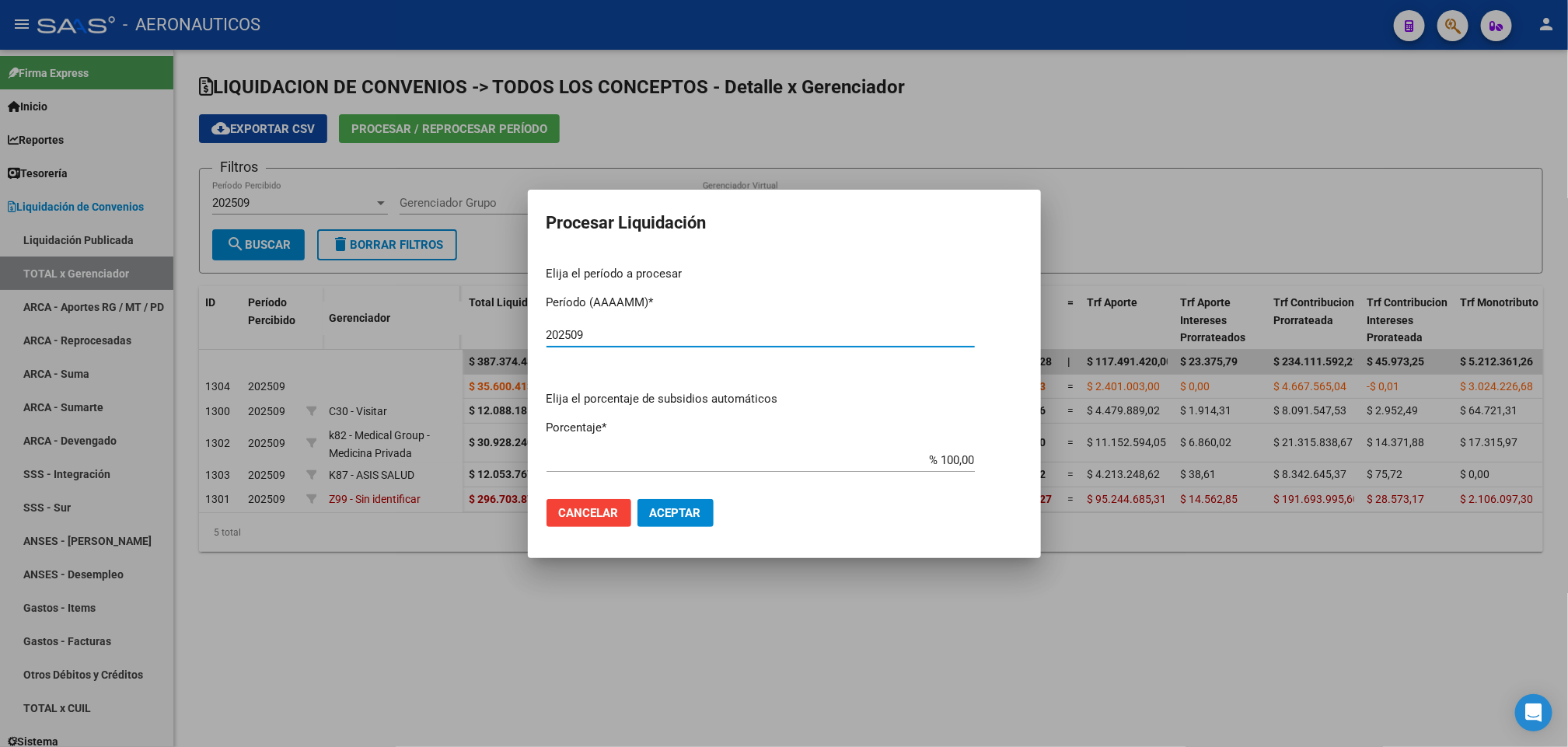
type input "202509"
click at [657, 511] on span "Aceptar" at bounding box center [676, 513] width 51 height 14
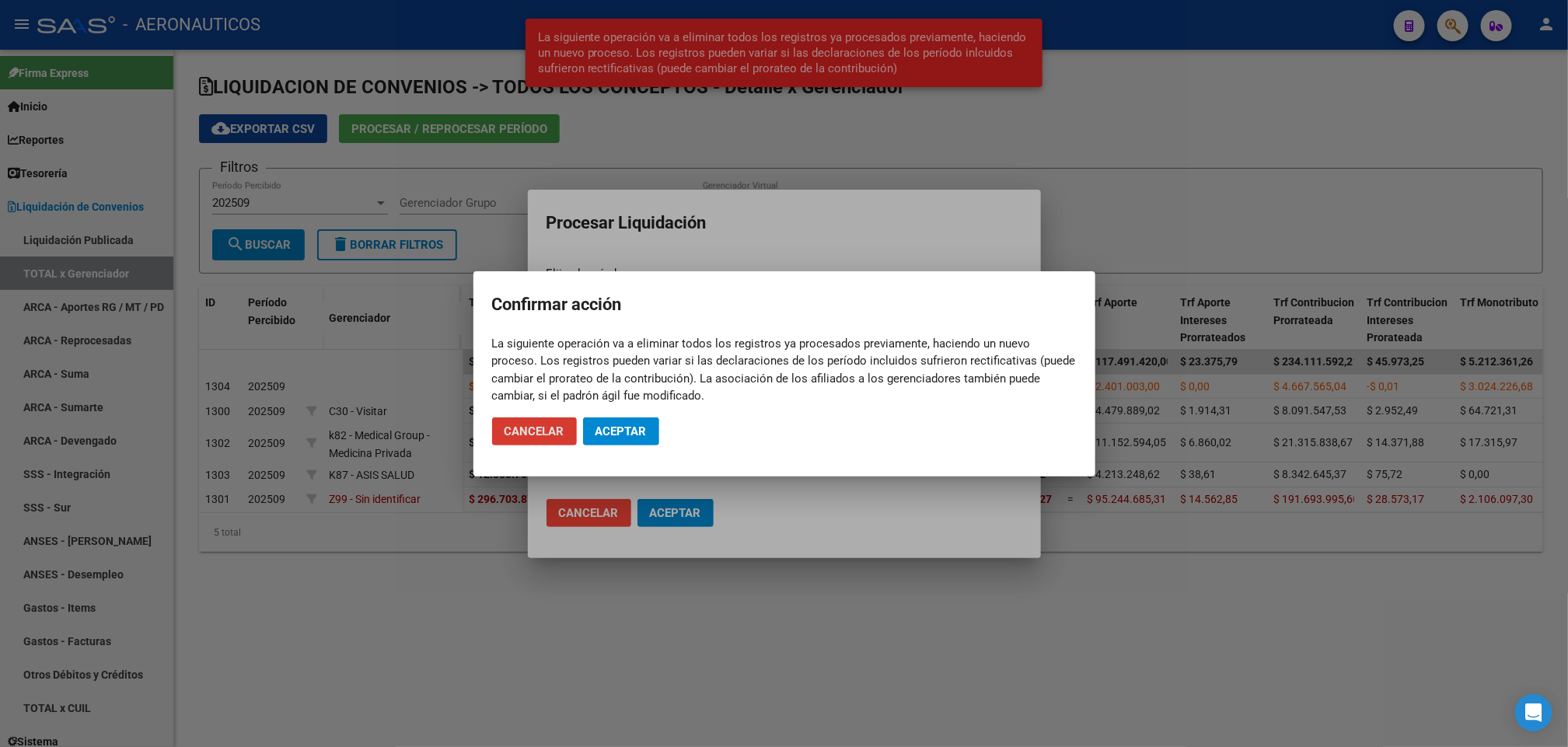
click at [639, 432] on span "Aceptar" at bounding box center [621, 431] width 51 height 14
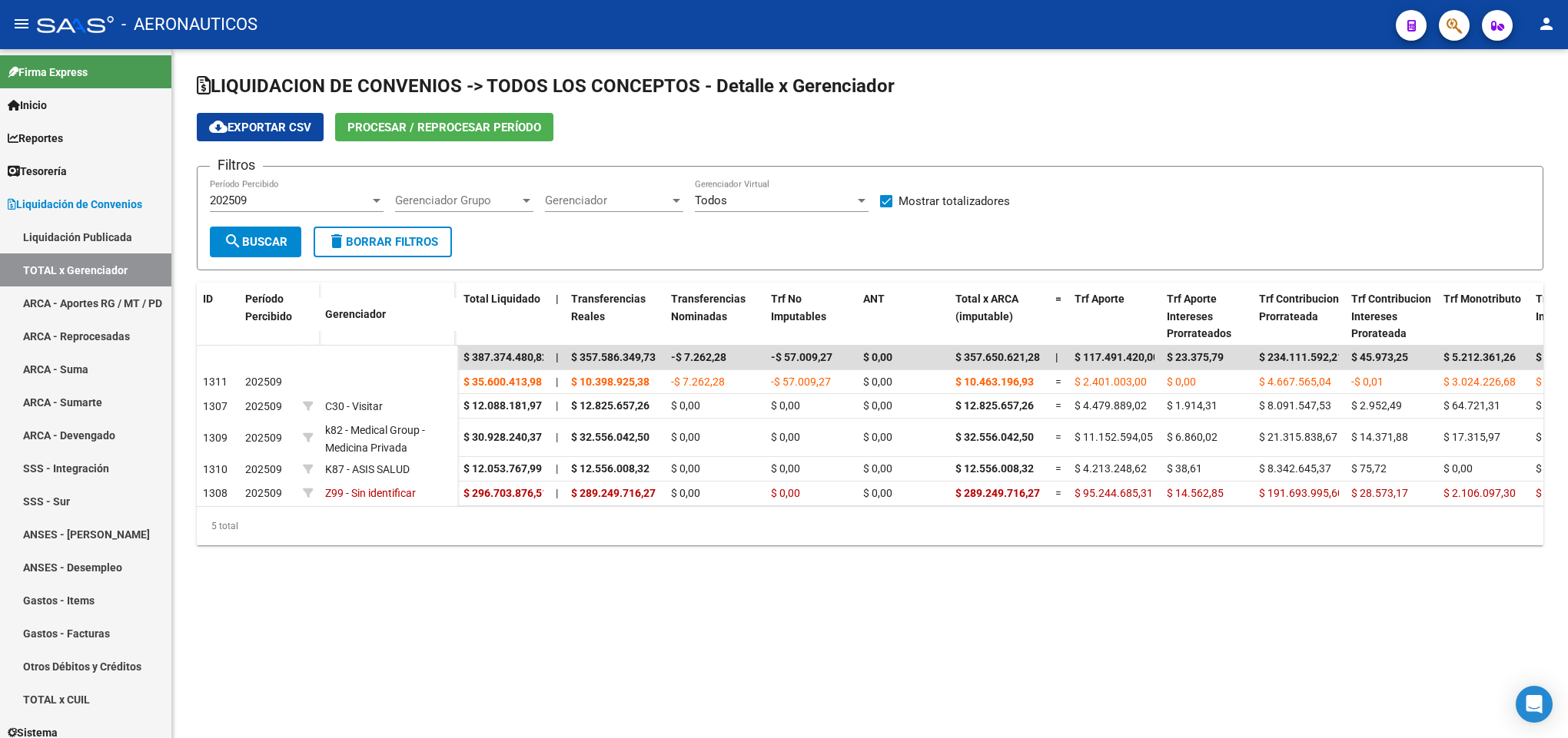
click at [327, 206] on div "202509" at bounding box center [289, 200] width 160 height 14
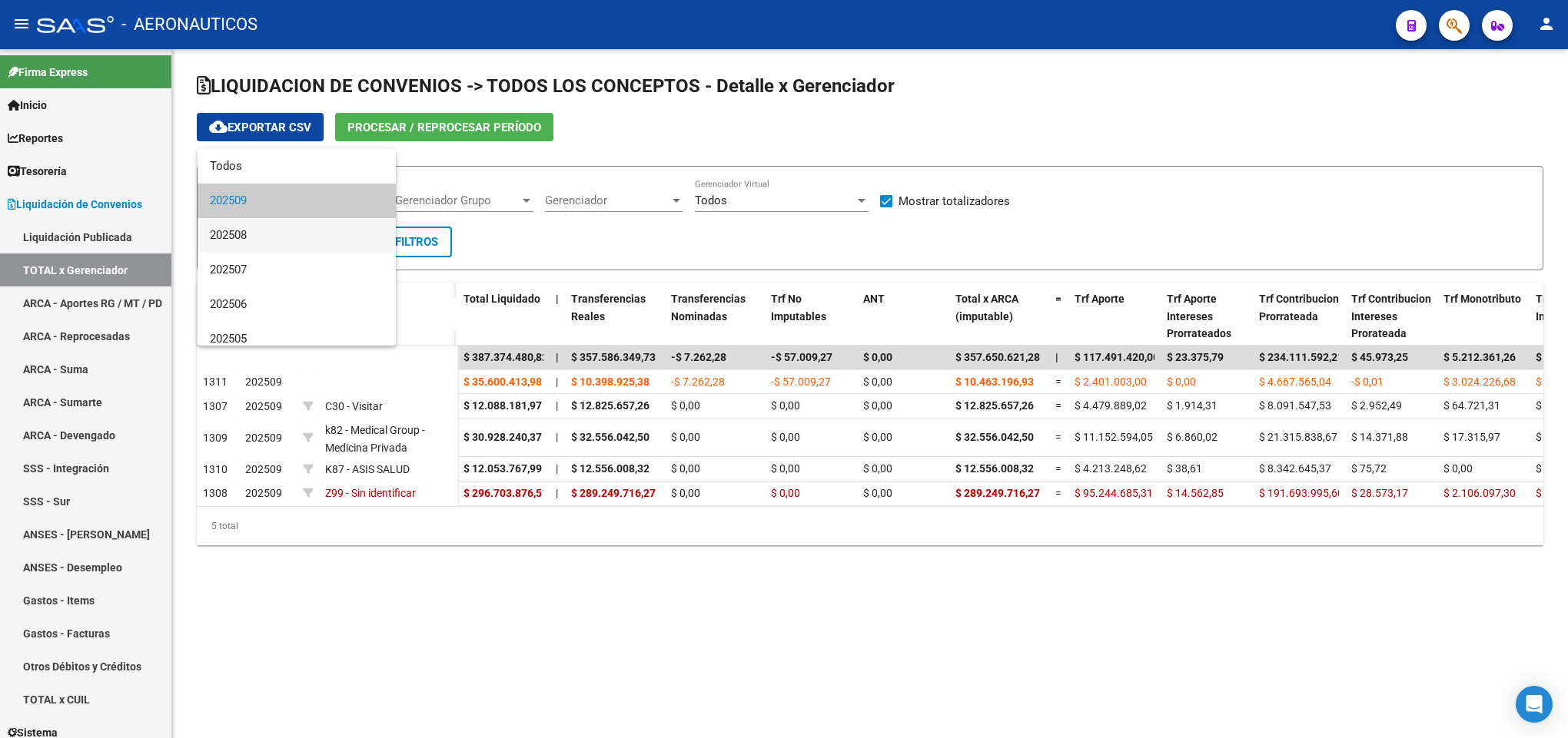
click at [321, 229] on span "202508" at bounding box center [296, 235] width 174 height 34
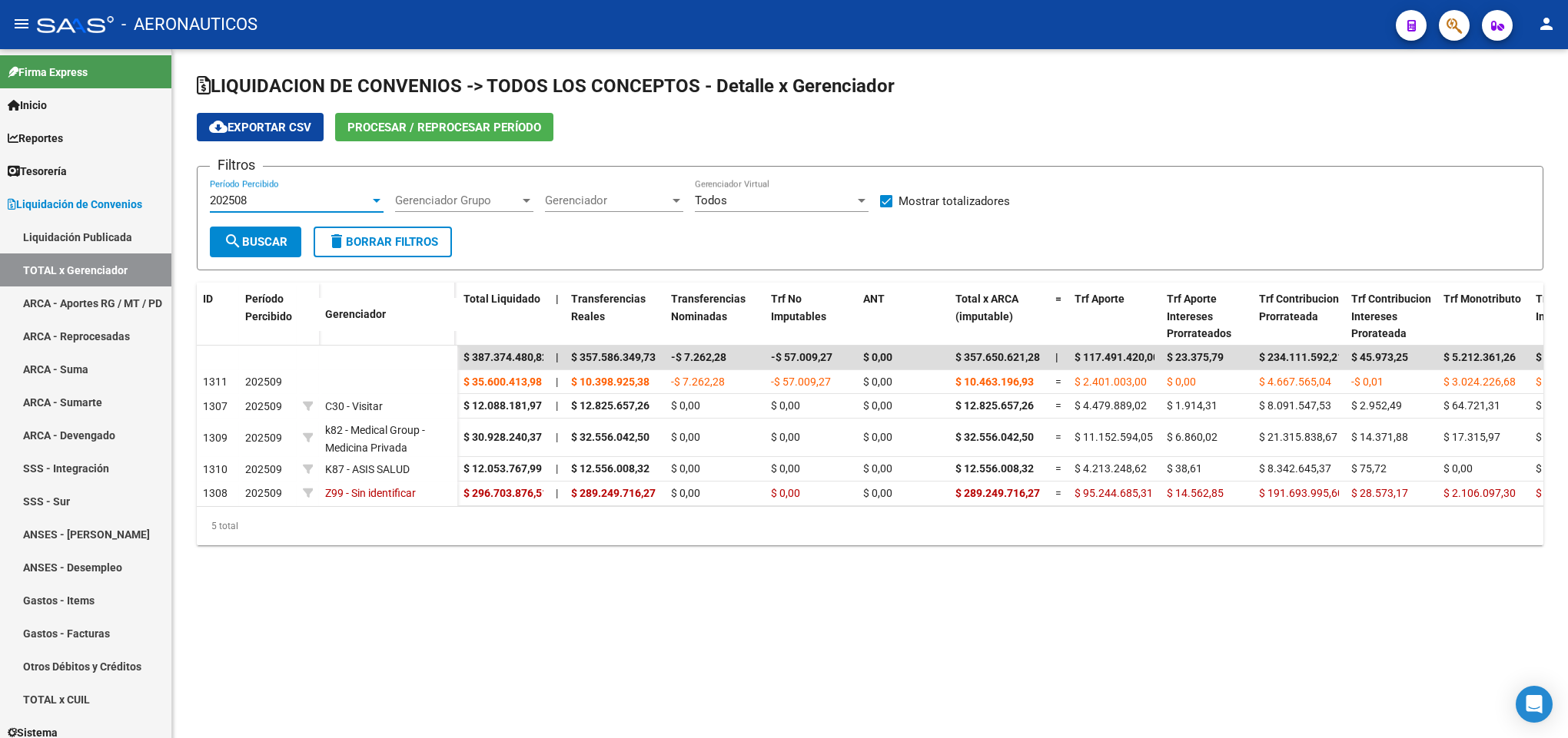
click at [285, 231] on button "search Buscar" at bounding box center [255, 242] width 91 height 31
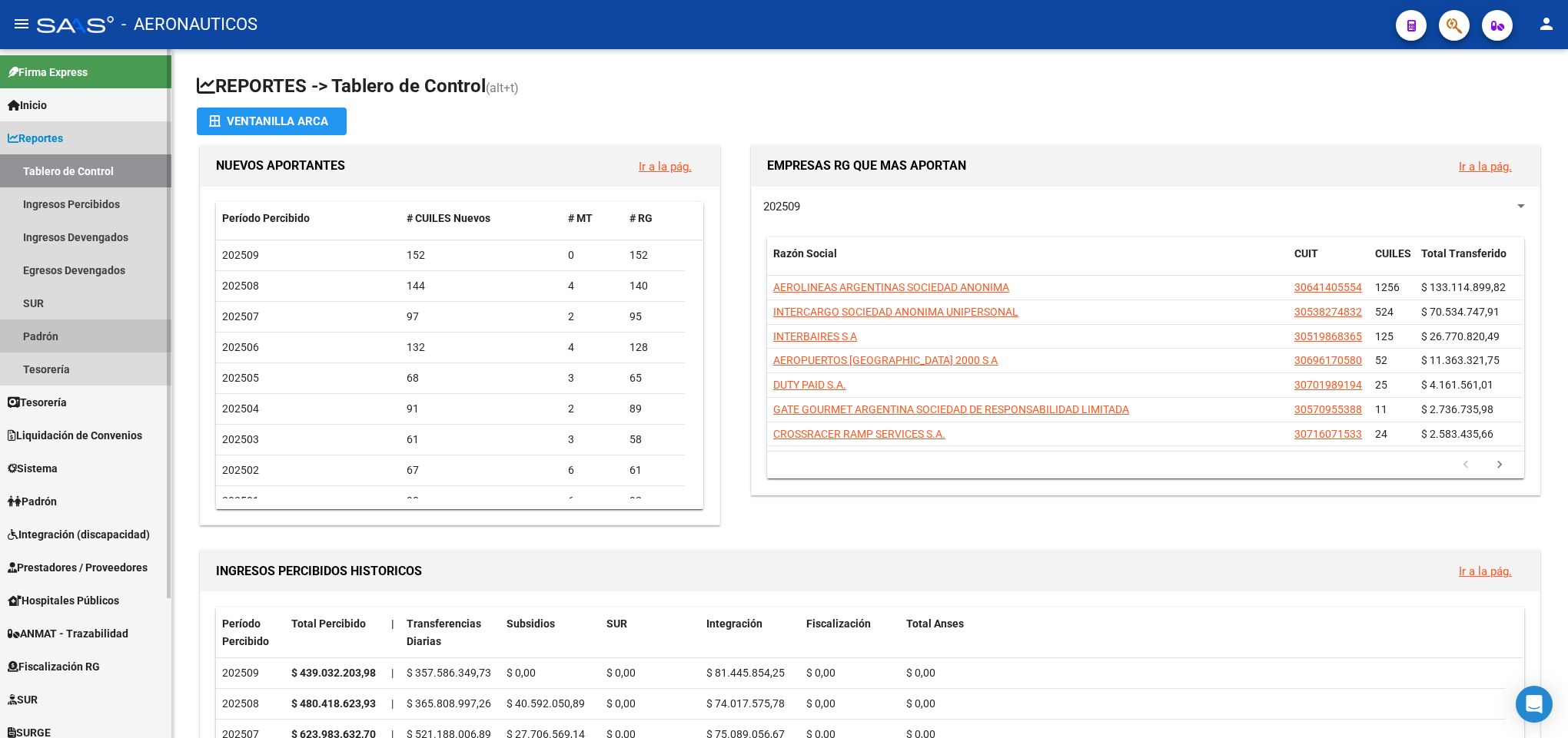
click at [72, 335] on link "Padrón" at bounding box center [86, 336] width 172 height 33
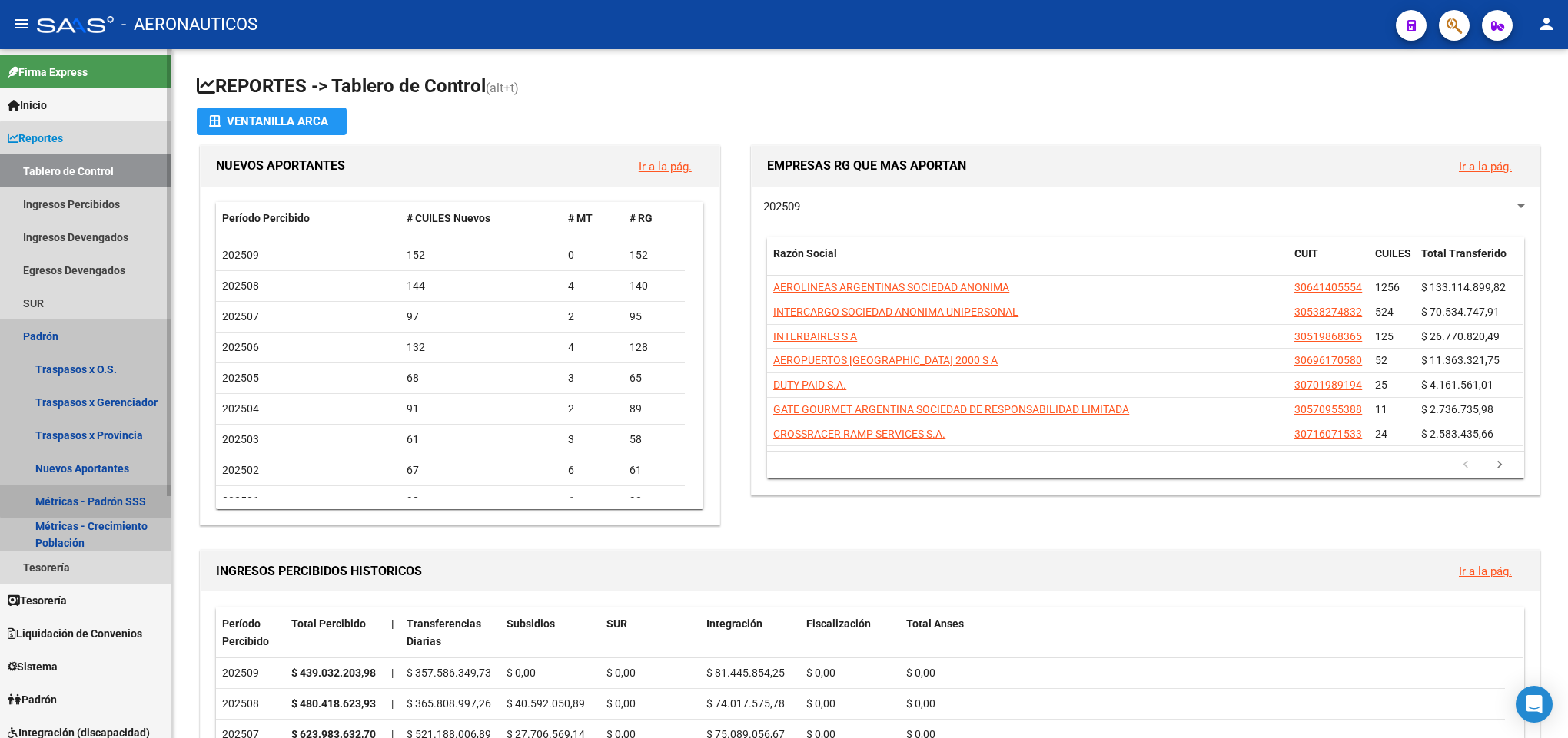
click at [111, 490] on link "Métricas - Padrón SSS" at bounding box center [86, 501] width 172 height 33
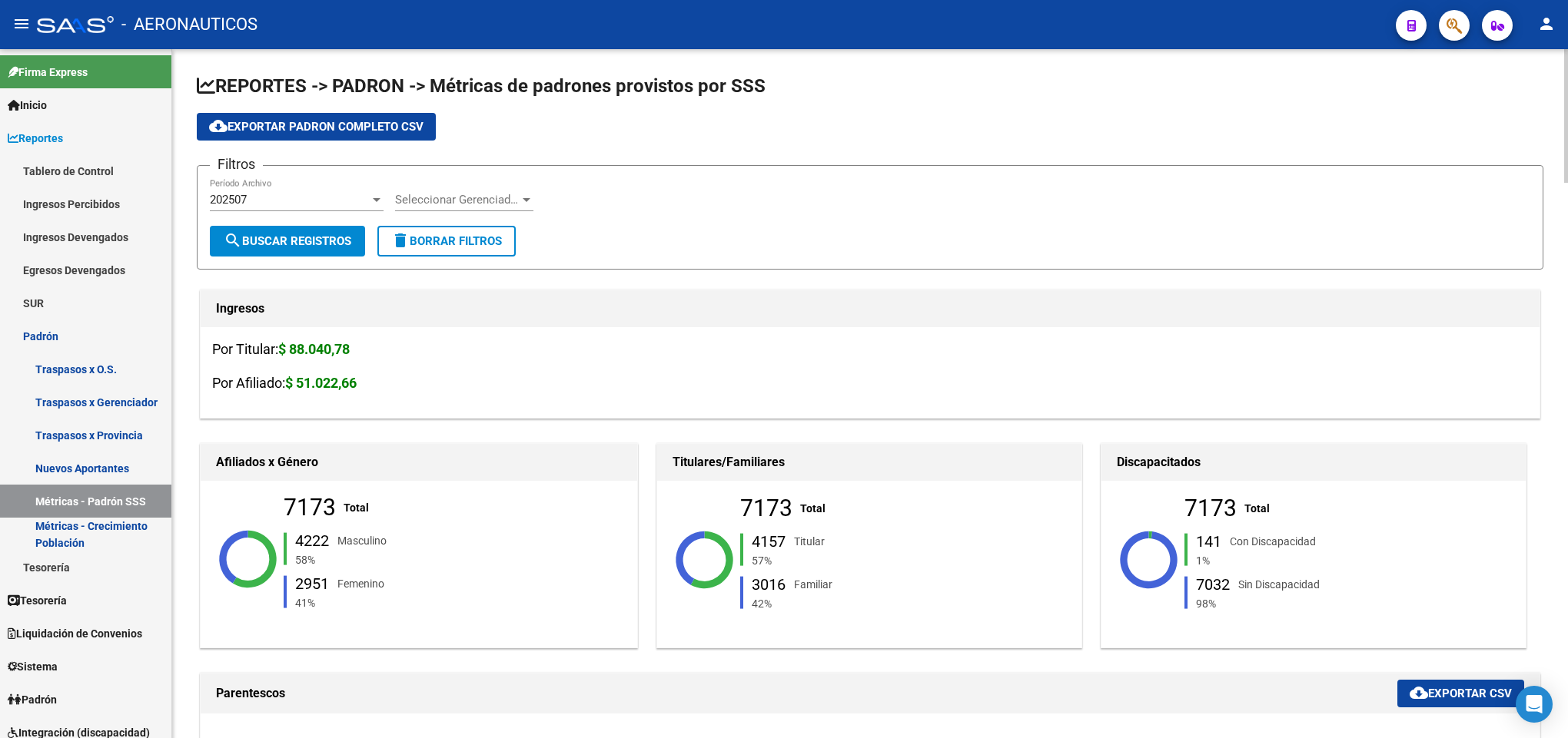
click at [770, 517] on div "7173" at bounding box center [766, 509] width 52 height 17
click at [767, 517] on div "7173" at bounding box center [766, 509] width 52 height 17
click at [419, 203] on span "Seleccionar Gerenciador" at bounding box center [457, 199] width 125 height 14
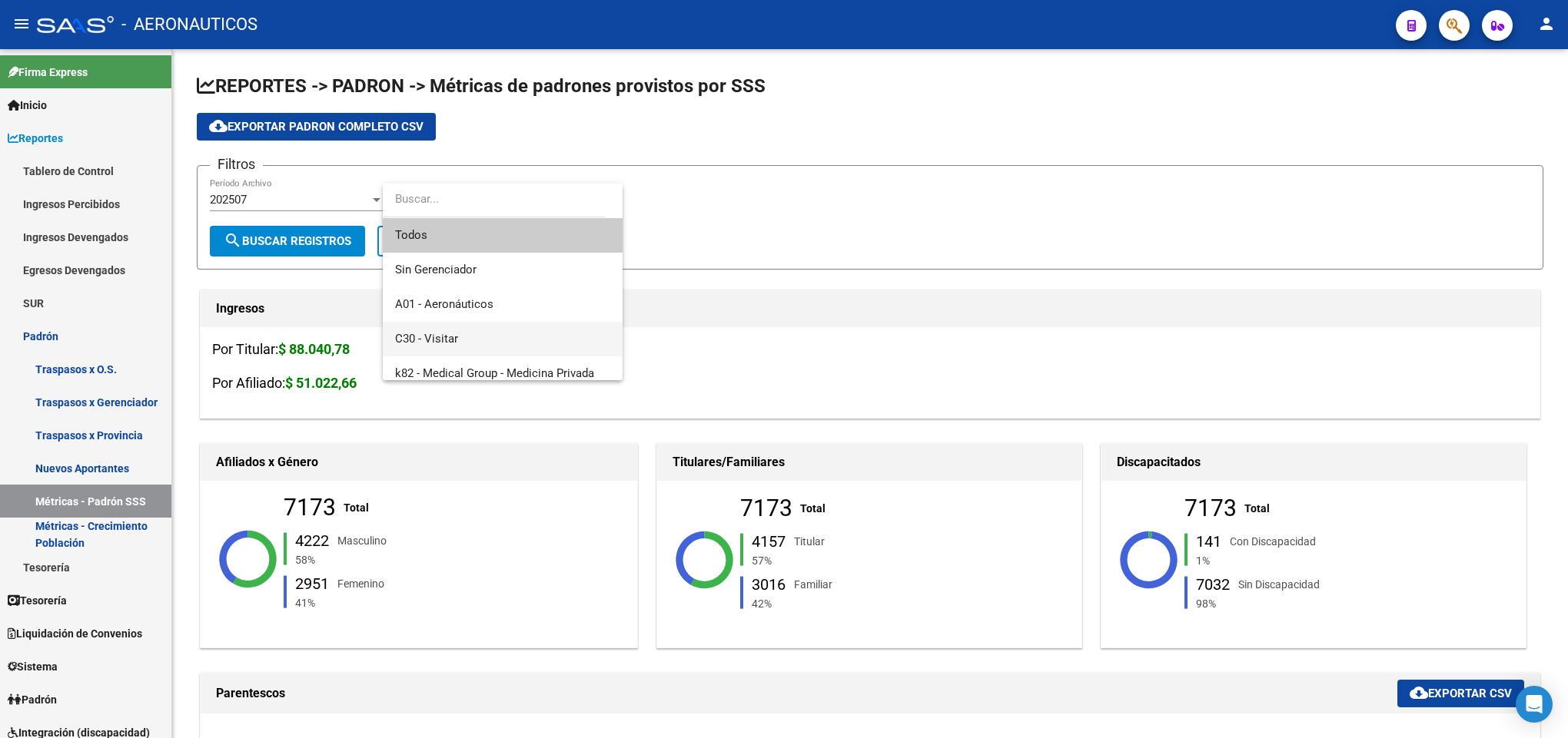
click at [475, 332] on span "C30 - Visitar" at bounding box center [502, 339] width 215 height 34
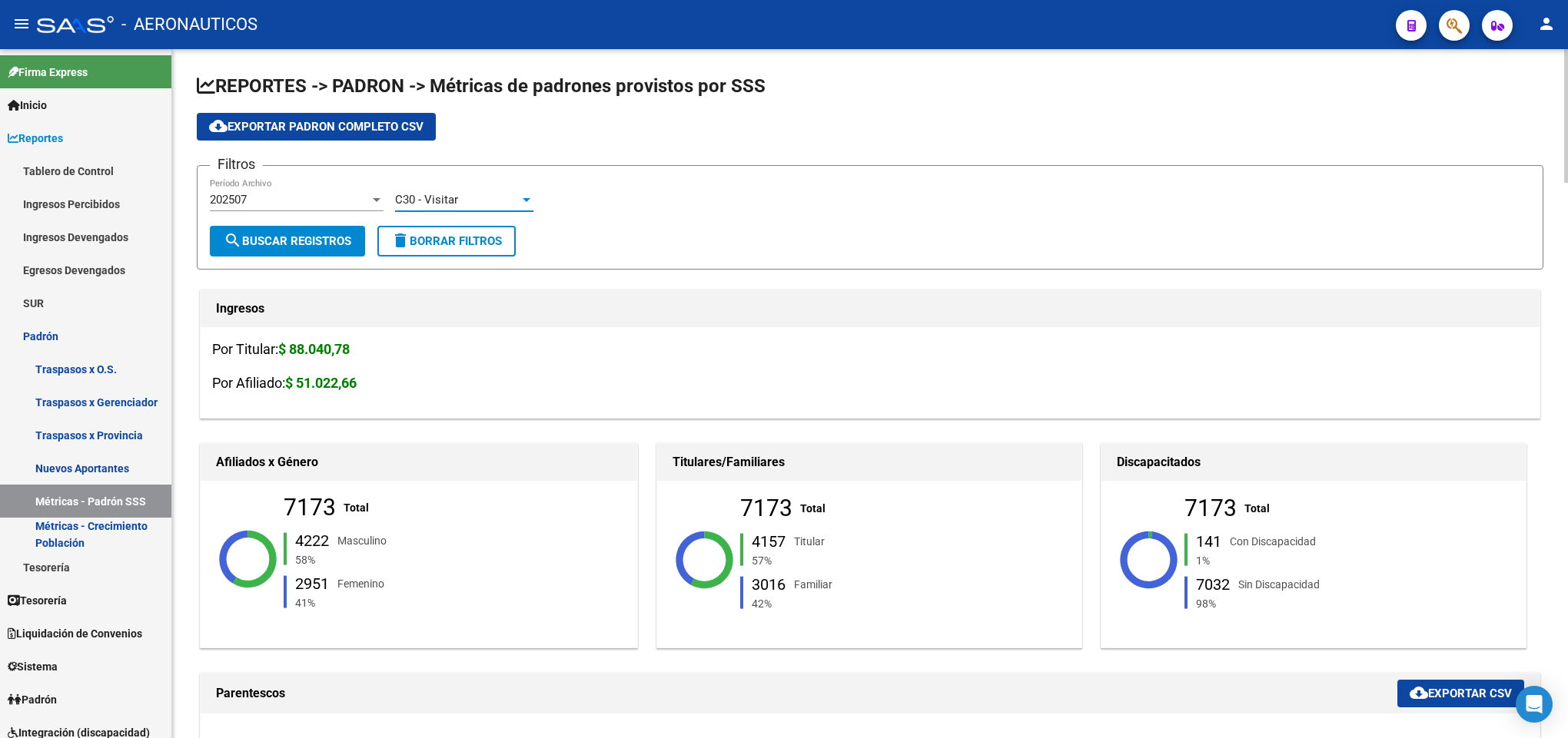
click at [340, 238] on span "search Buscar Registros" at bounding box center [286, 240] width 127 height 14
click at [275, 192] on div "202507 Período Archivo" at bounding box center [296, 194] width 174 height 33
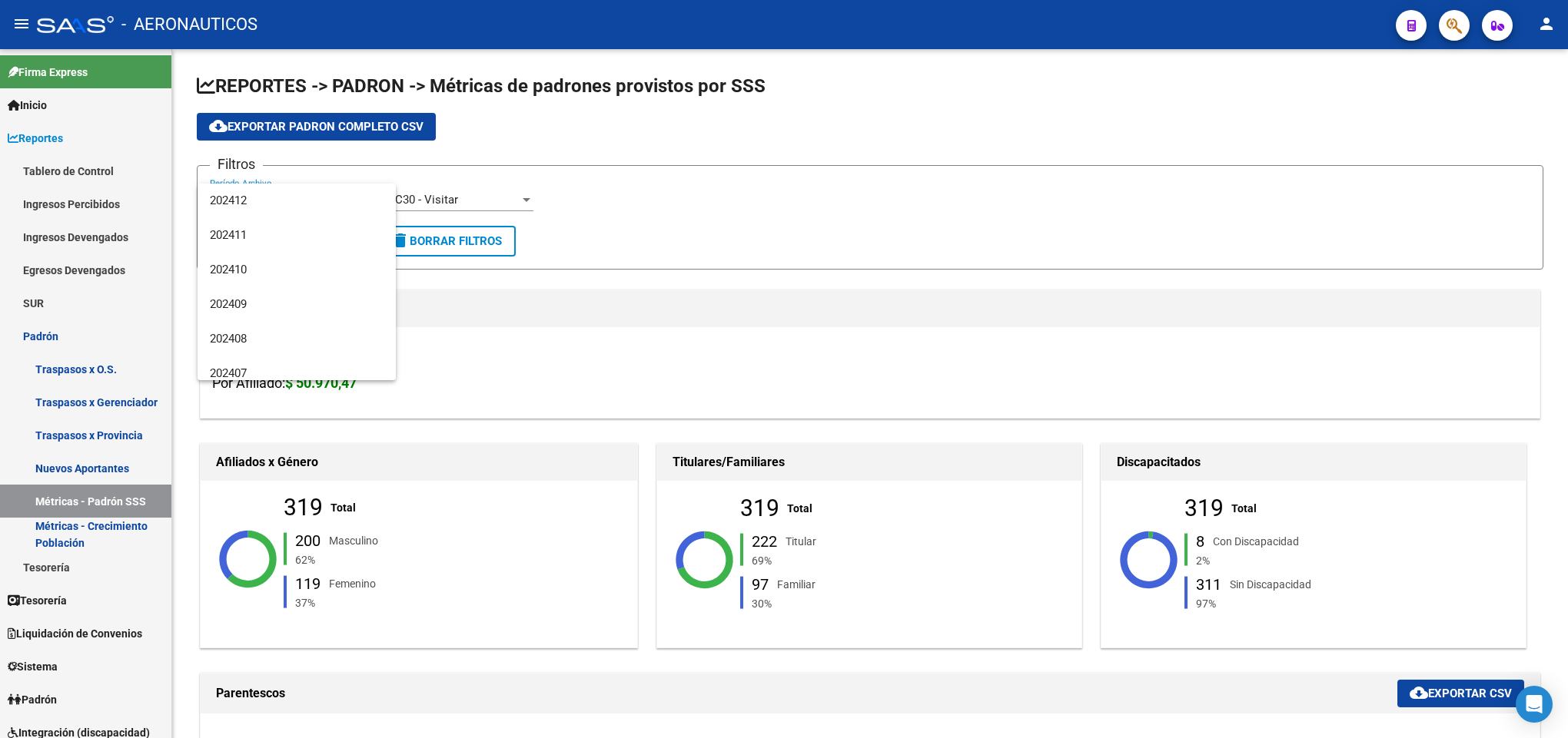
scroll to position [275, 0]
click at [309, 330] on span "202407" at bounding box center [296, 341] width 174 height 34
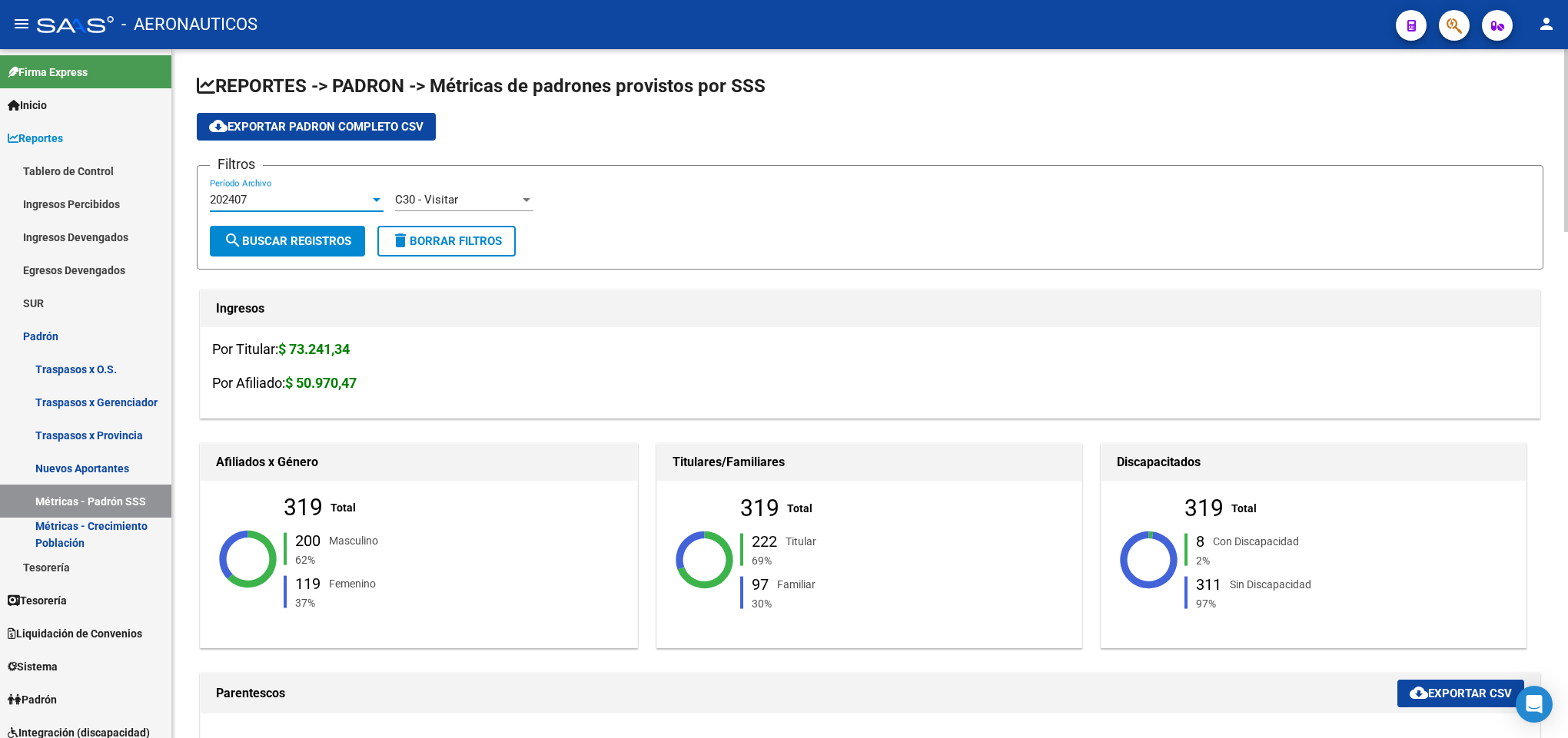
click at [293, 240] on span "search Buscar Registros" at bounding box center [286, 240] width 127 height 14
click at [431, 190] on div "C30 - Visitar Seleccionar Gerenciador" at bounding box center [464, 194] width 138 height 33
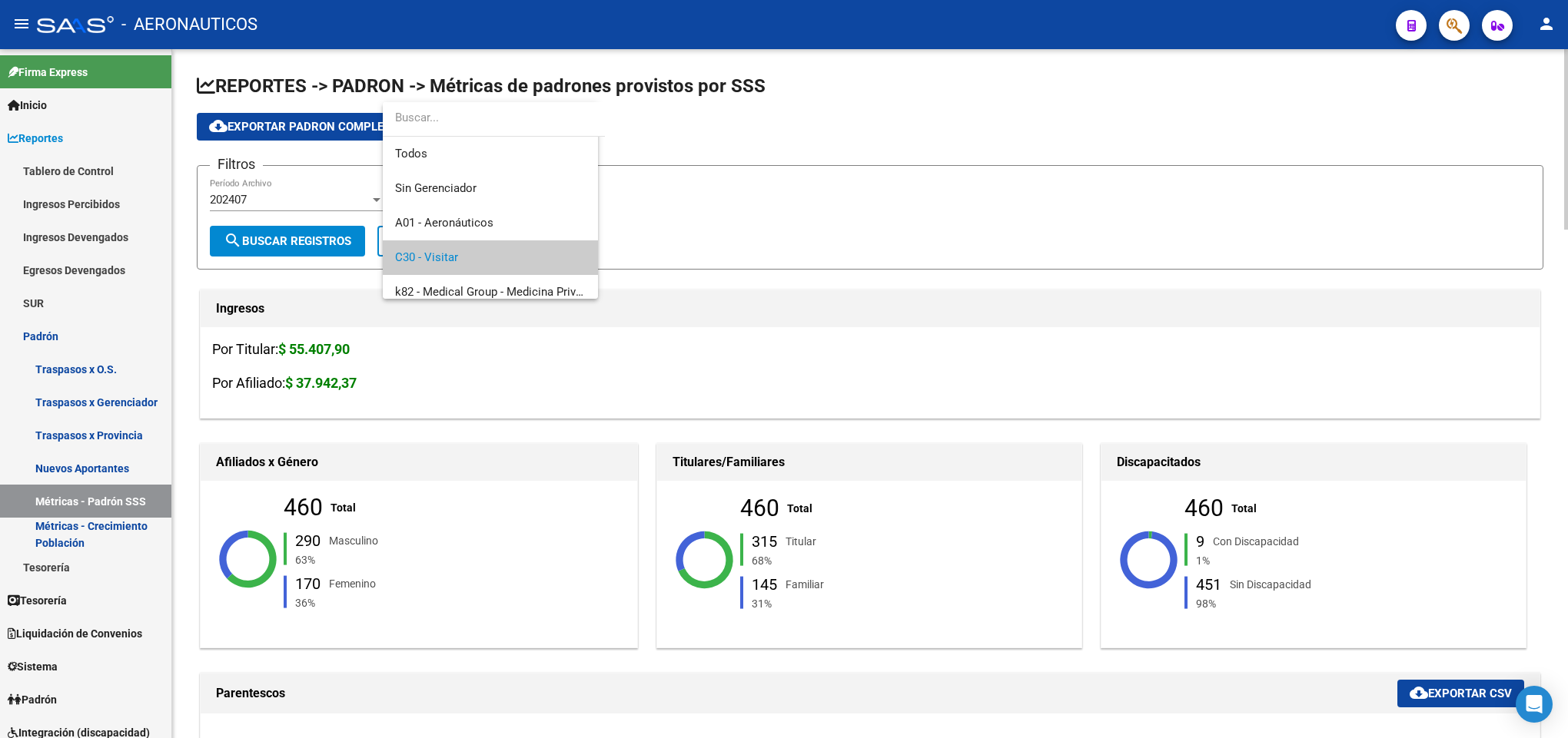
scroll to position [58, 0]
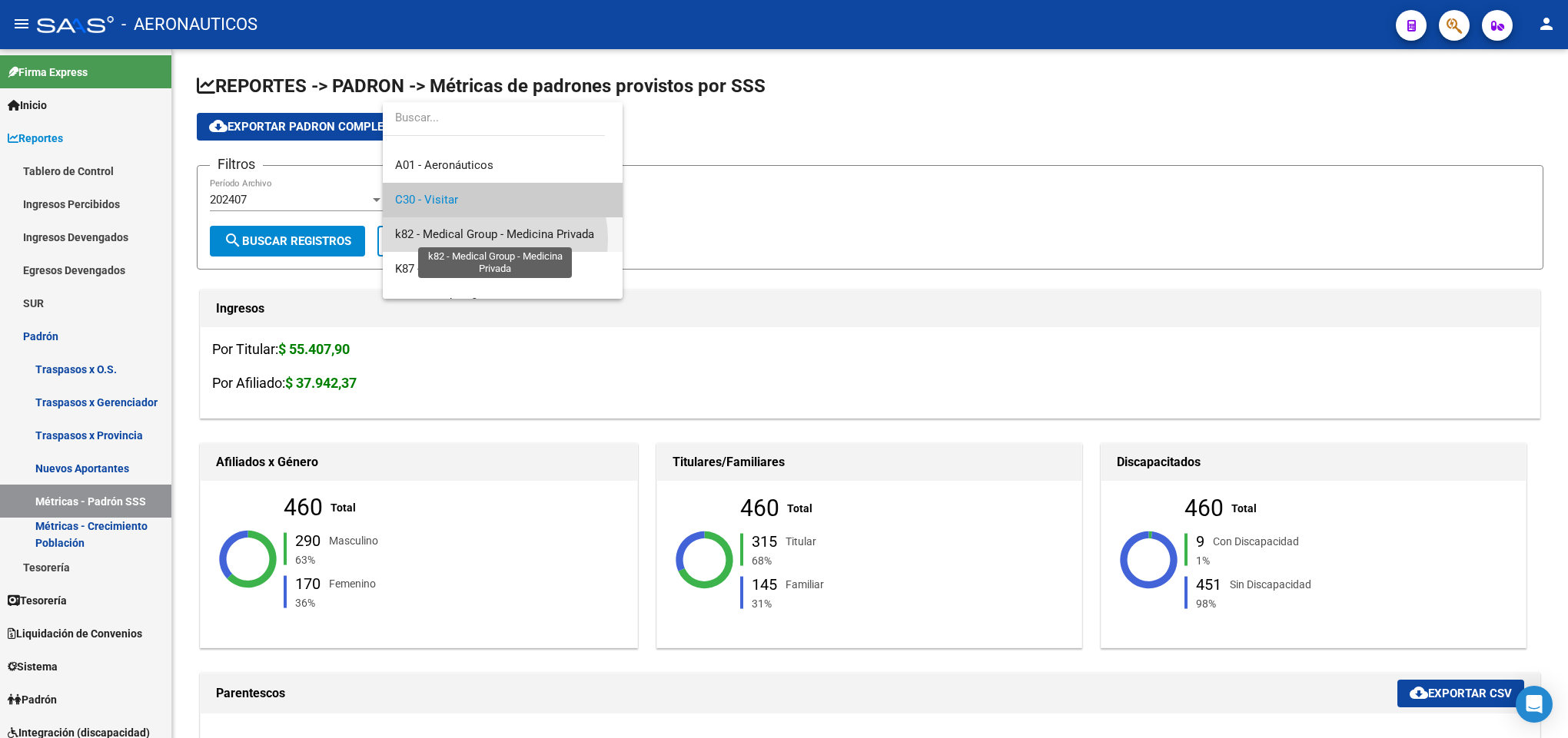
click at [489, 239] on span "k82 - Medical Group - Medicina Privada" at bounding box center [494, 234] width 199 height 14
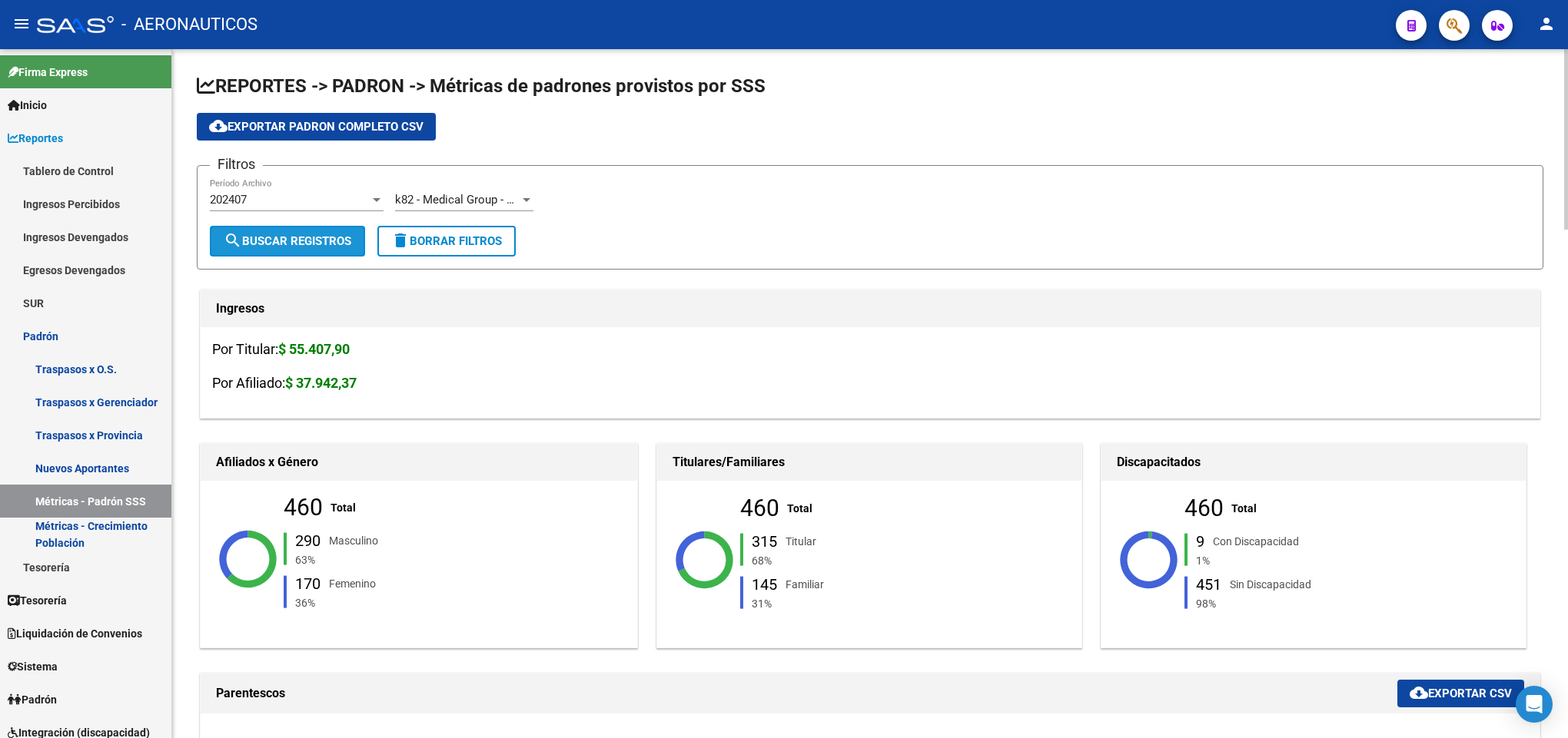
click at [300, 227] on button "search Buscar Registros" at bounding box center [287, 241] width 155 height 31
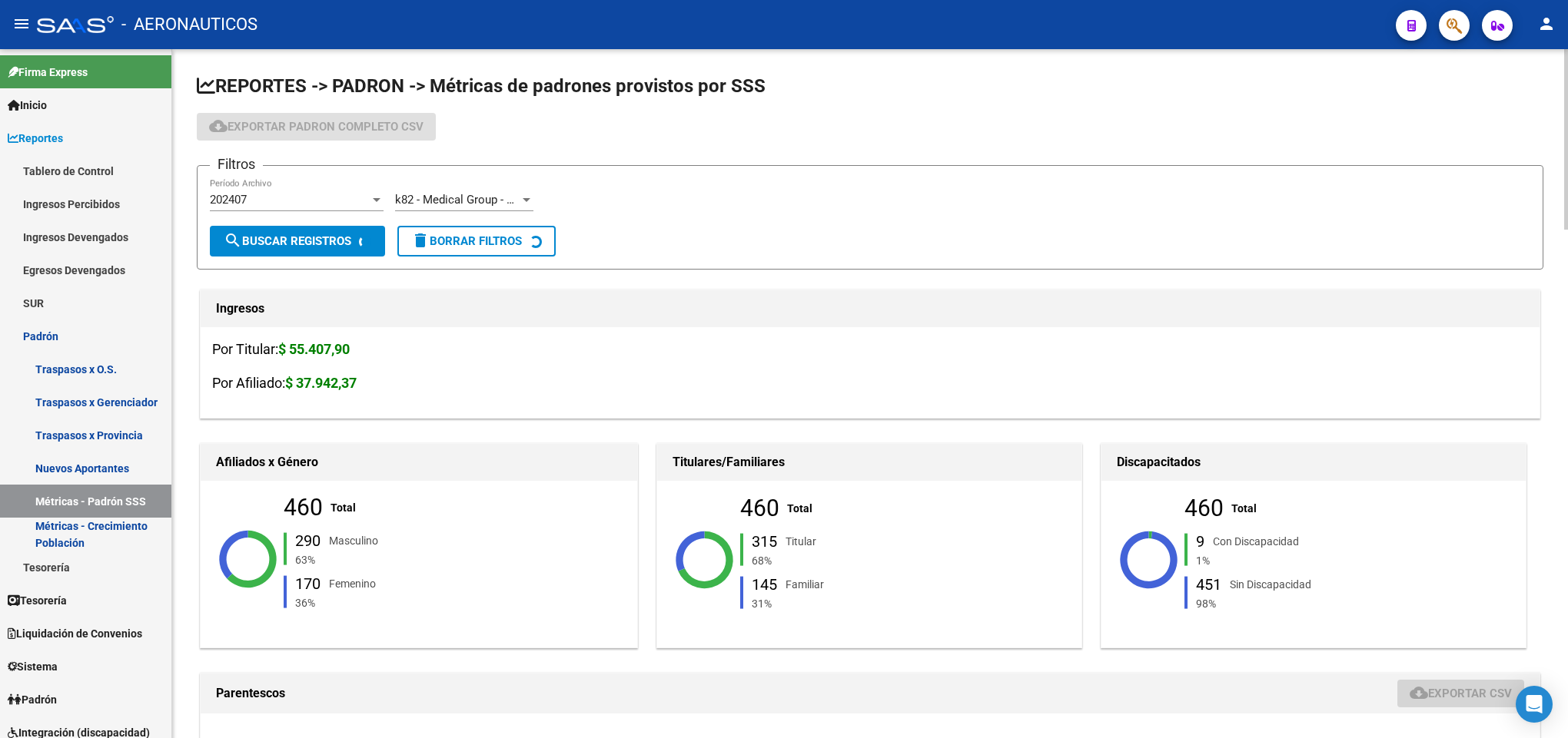
click at [305, 189] on div "202407 Período Archivo" at bounding box center [296, 194] width 174 height 33
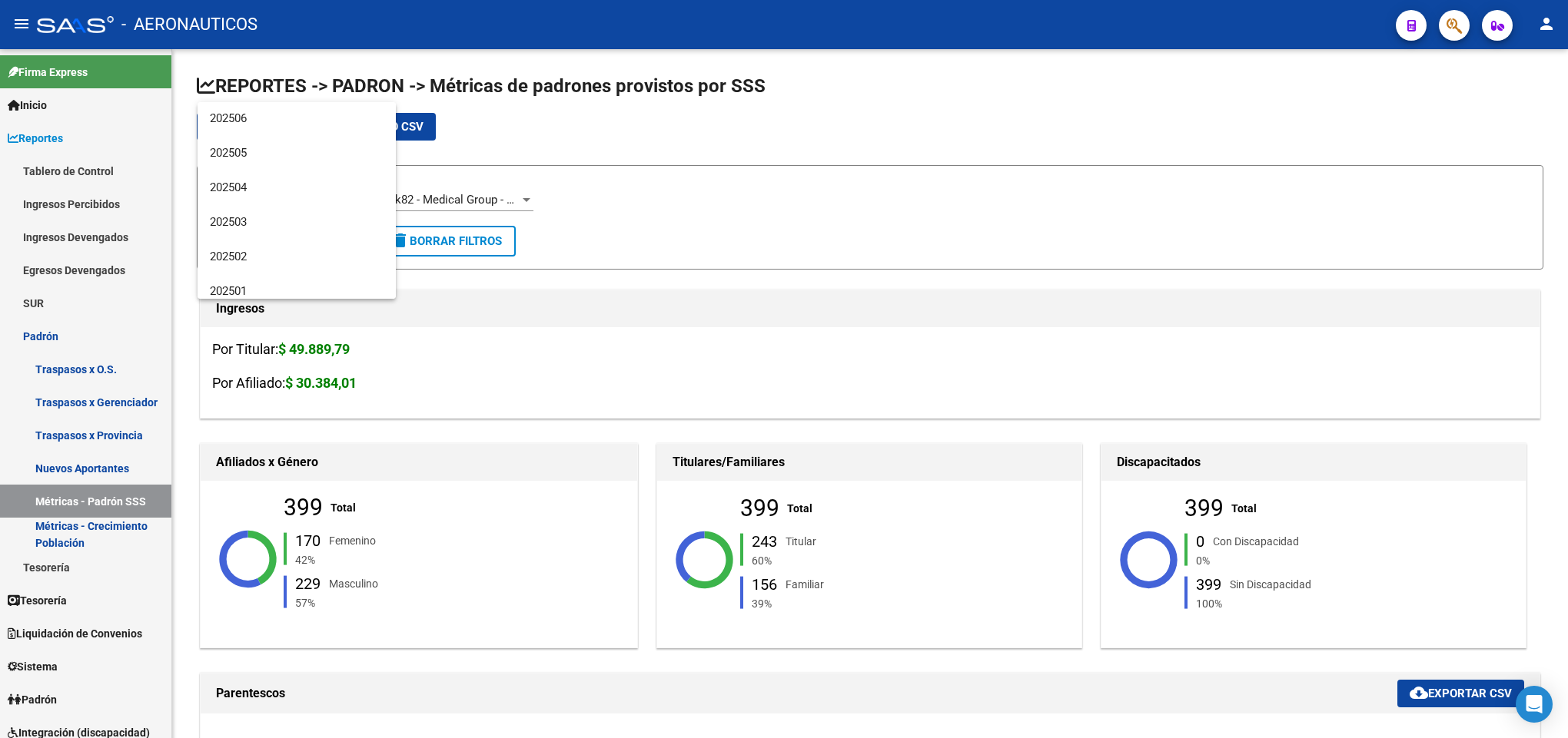
scroll to position [0, 0]
click at [305, 131] on span "202507" at bounding box center [296, 119] width 174 height 34
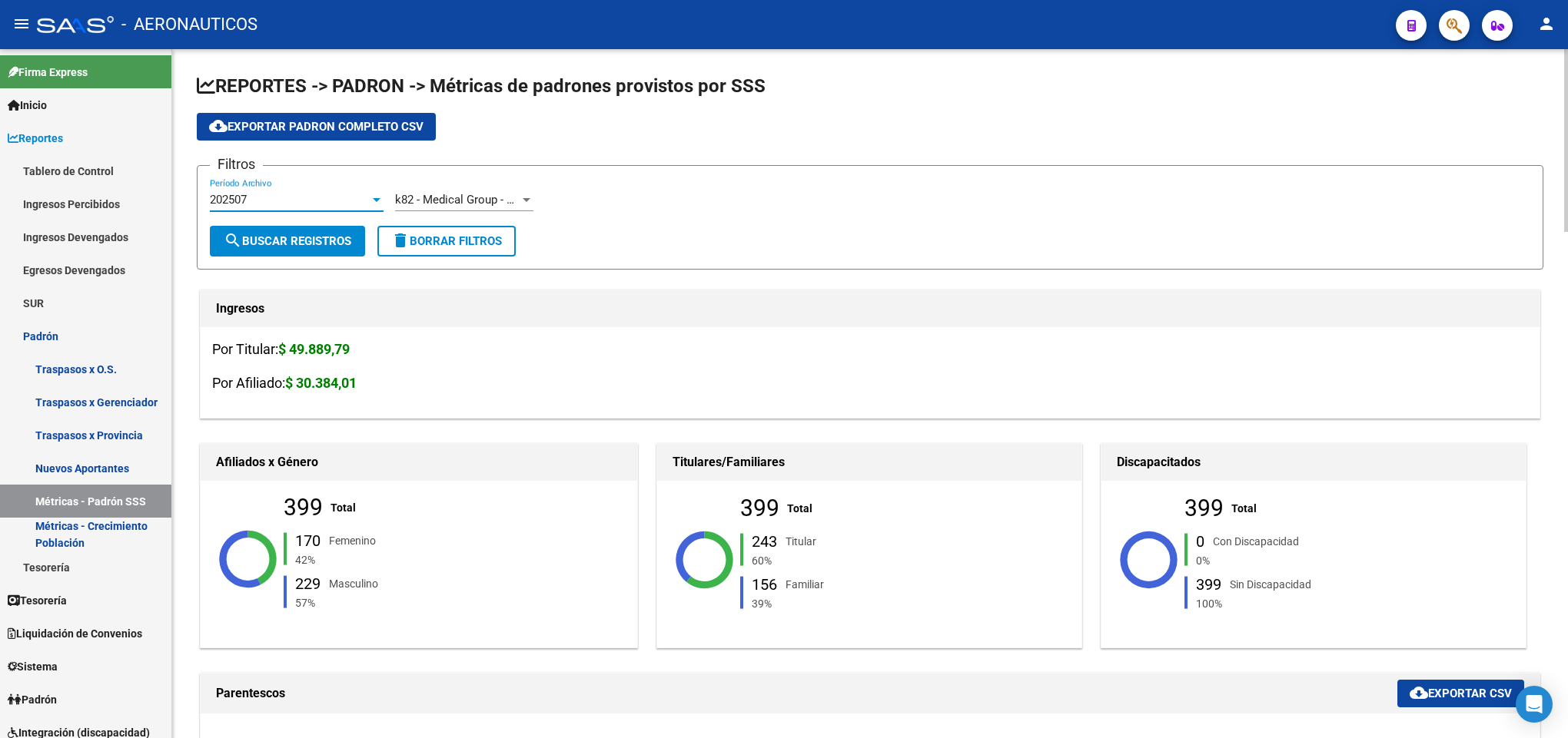
click at [314, 226] on button "search Buscar Registros" at bounding box center [287, 241] width 155 height 31
click at [344, 197] on div "202507" at bounding box center [289, 199] width 160 height 14
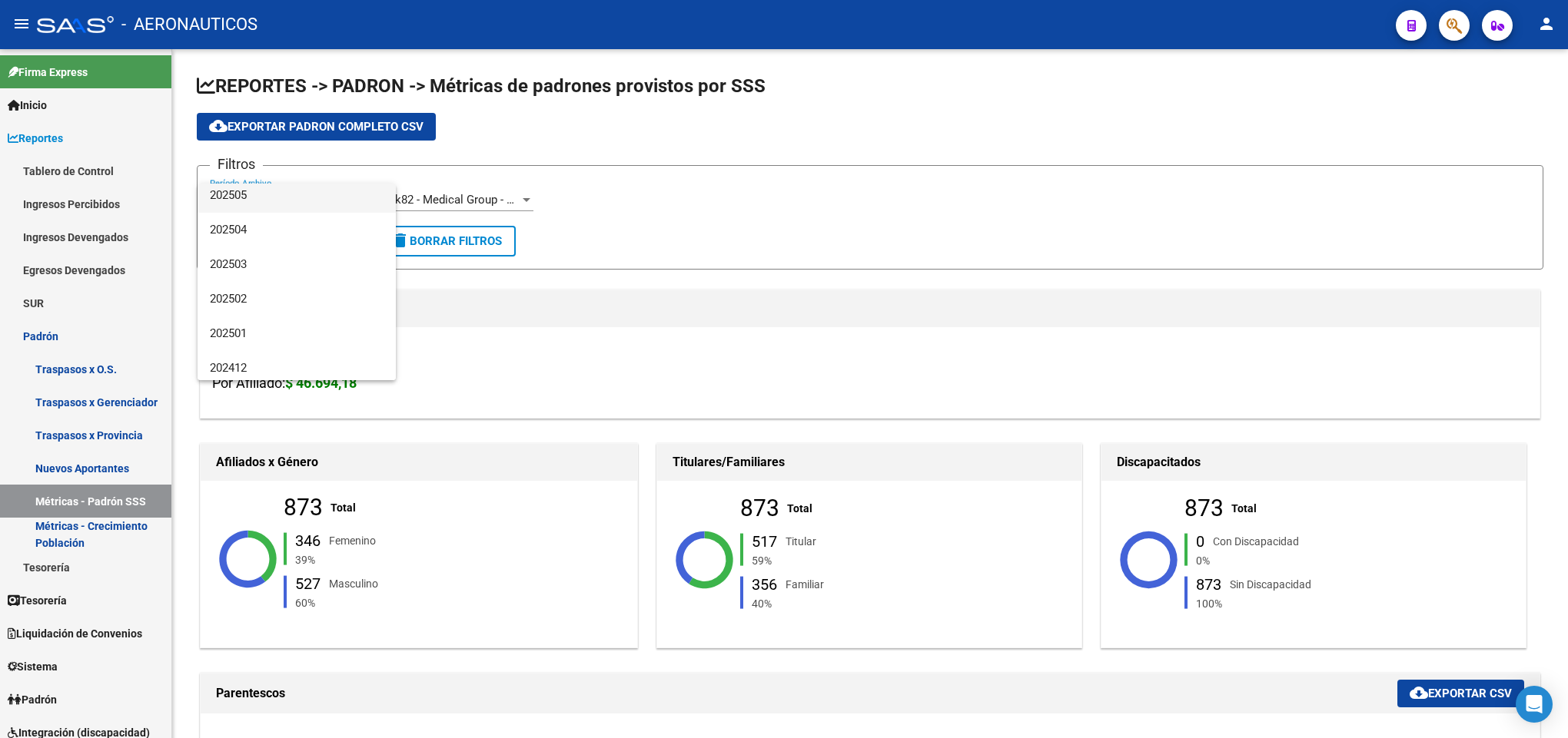
scroll to position [116, 0]
click at [321, 289] on span "202501" at bounding box center [296, 293] width 174 height 34
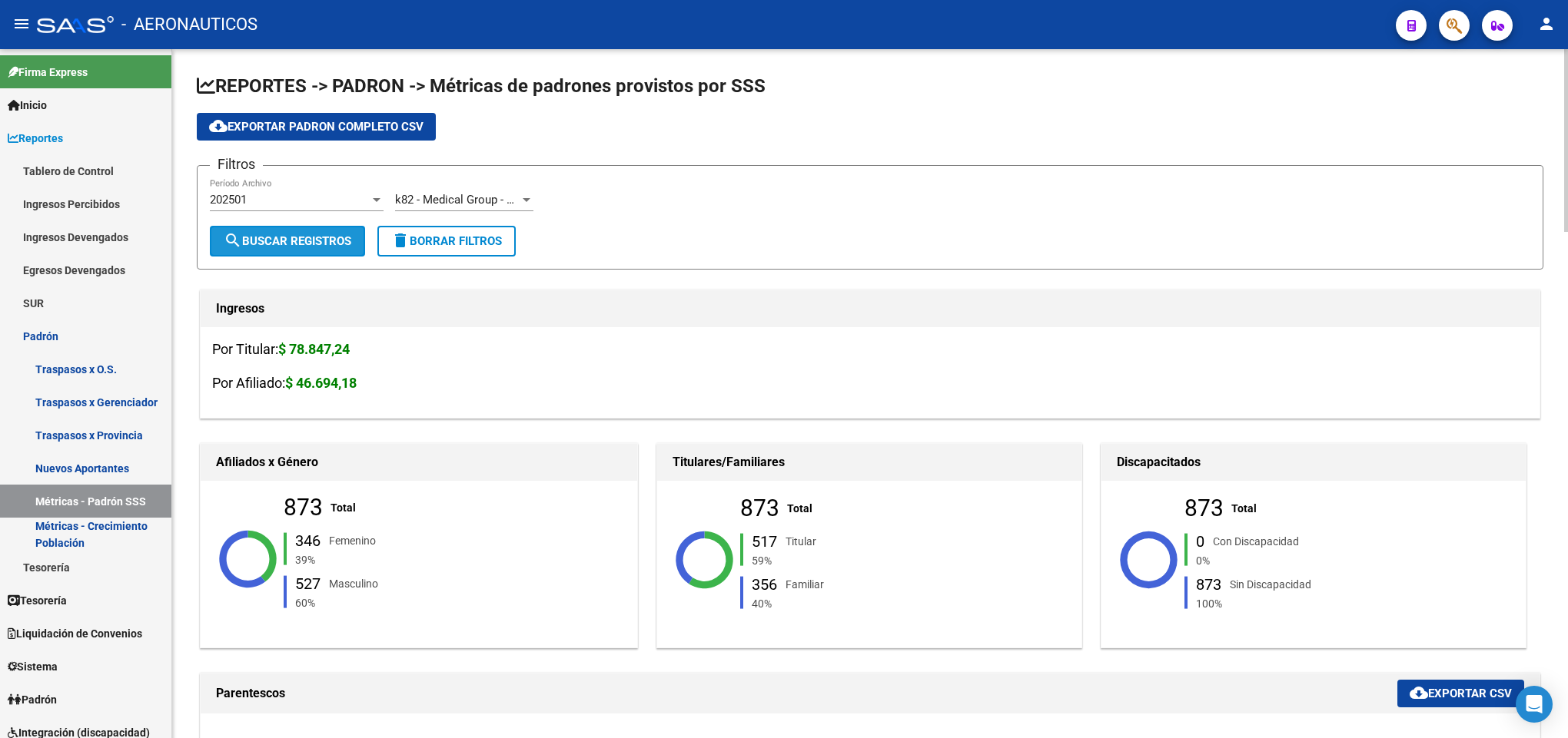
click at [277, 235] on span "search Buscar Registros" at bounding box center [286, 240] width 127 height 14
click at [372, 196] on div at bounding box center [376, 200] width 14 height 13
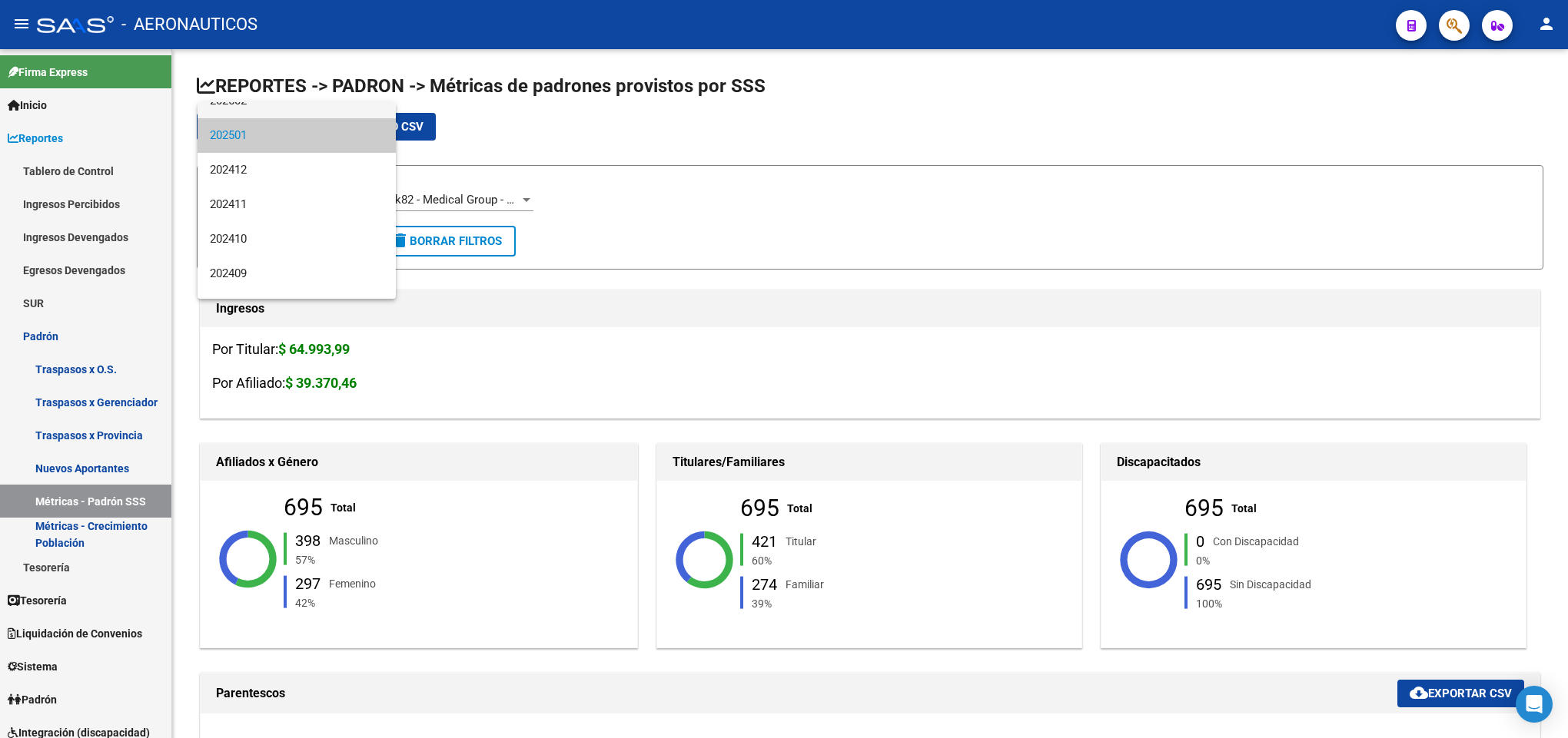
scroll to position [242, 0]
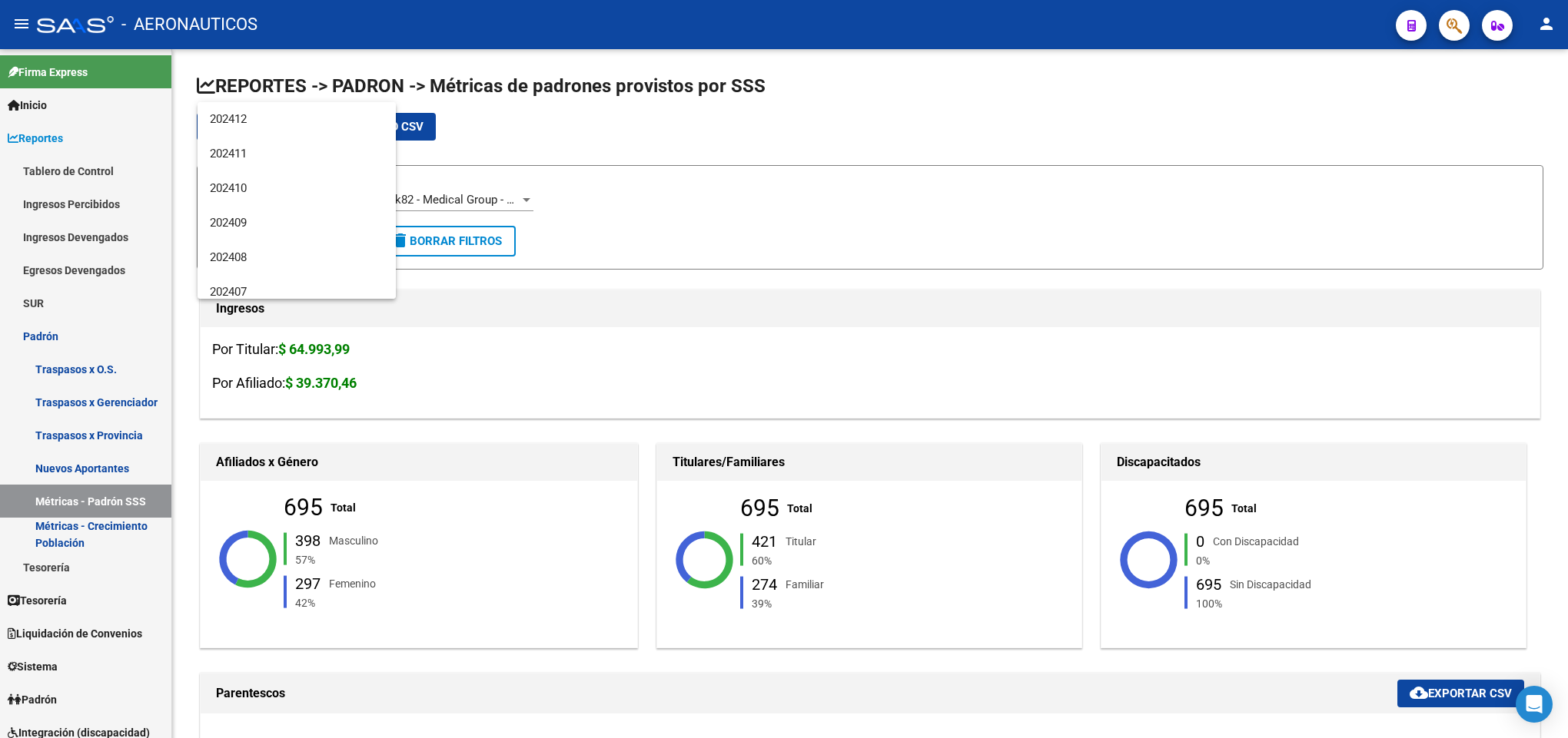
click at [649, 159] on div at bounding box center [784, 369] width 1568 height 738
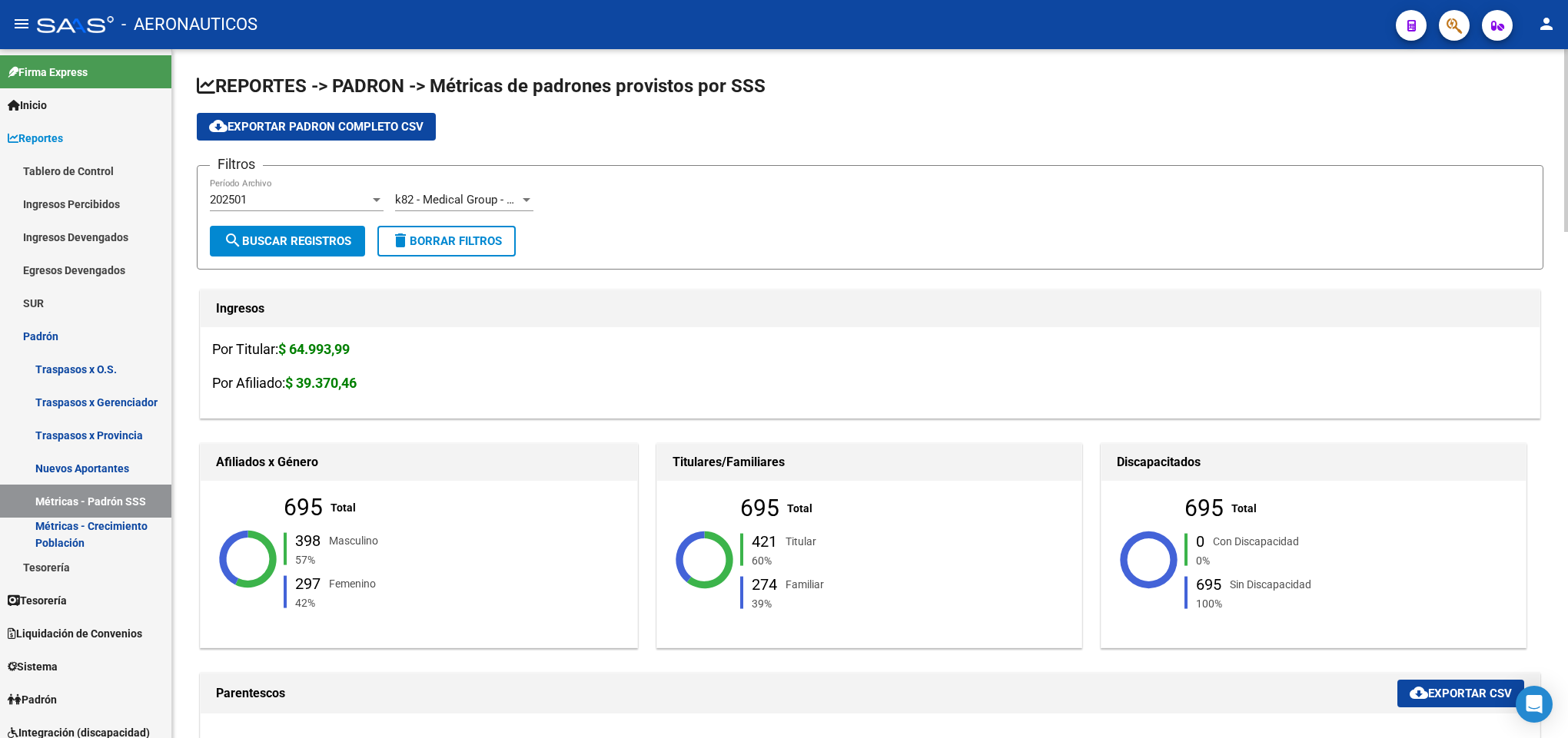
click at [523, 194] on div at bounding box center [526, 200] width 14 height 13
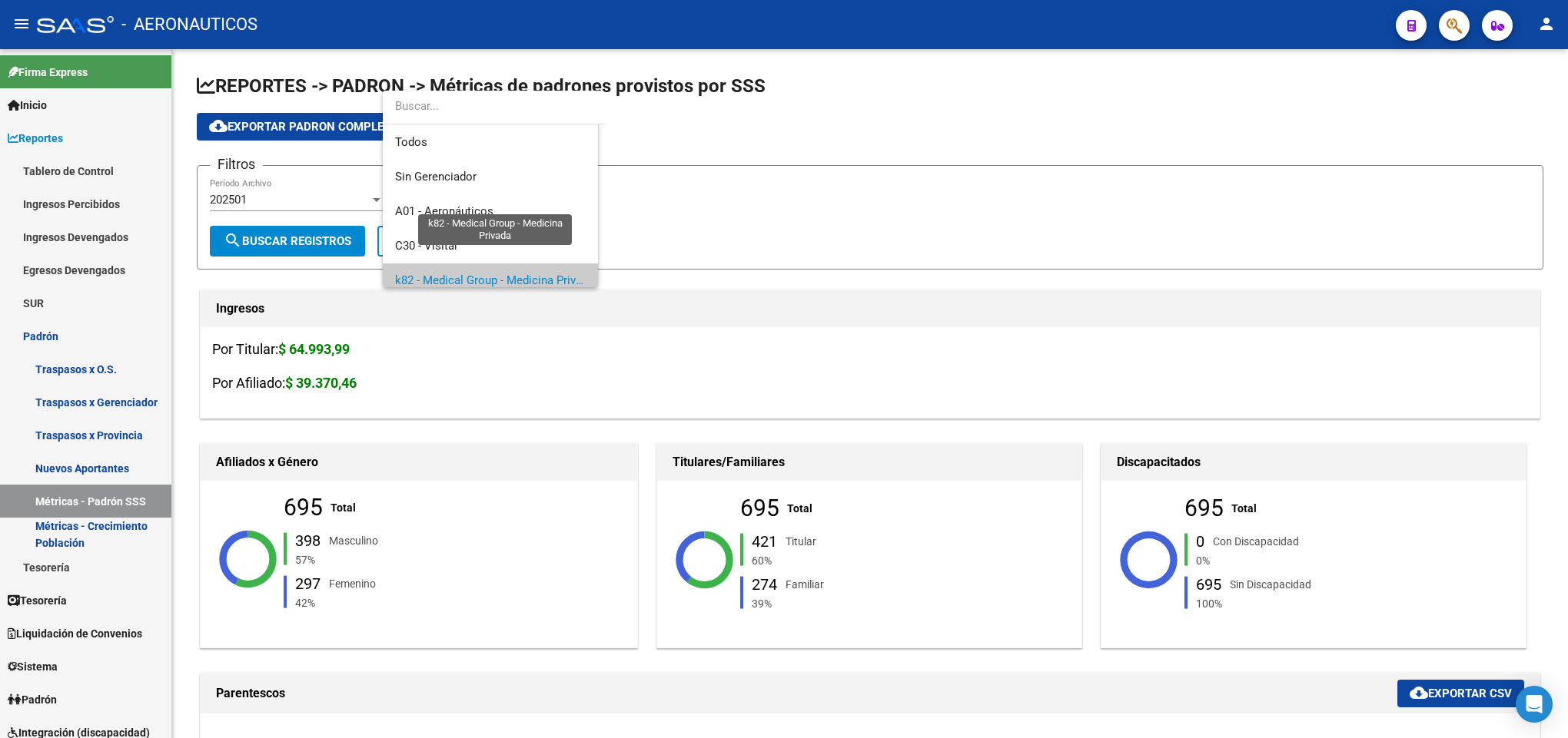
scroll to position [79, 0]
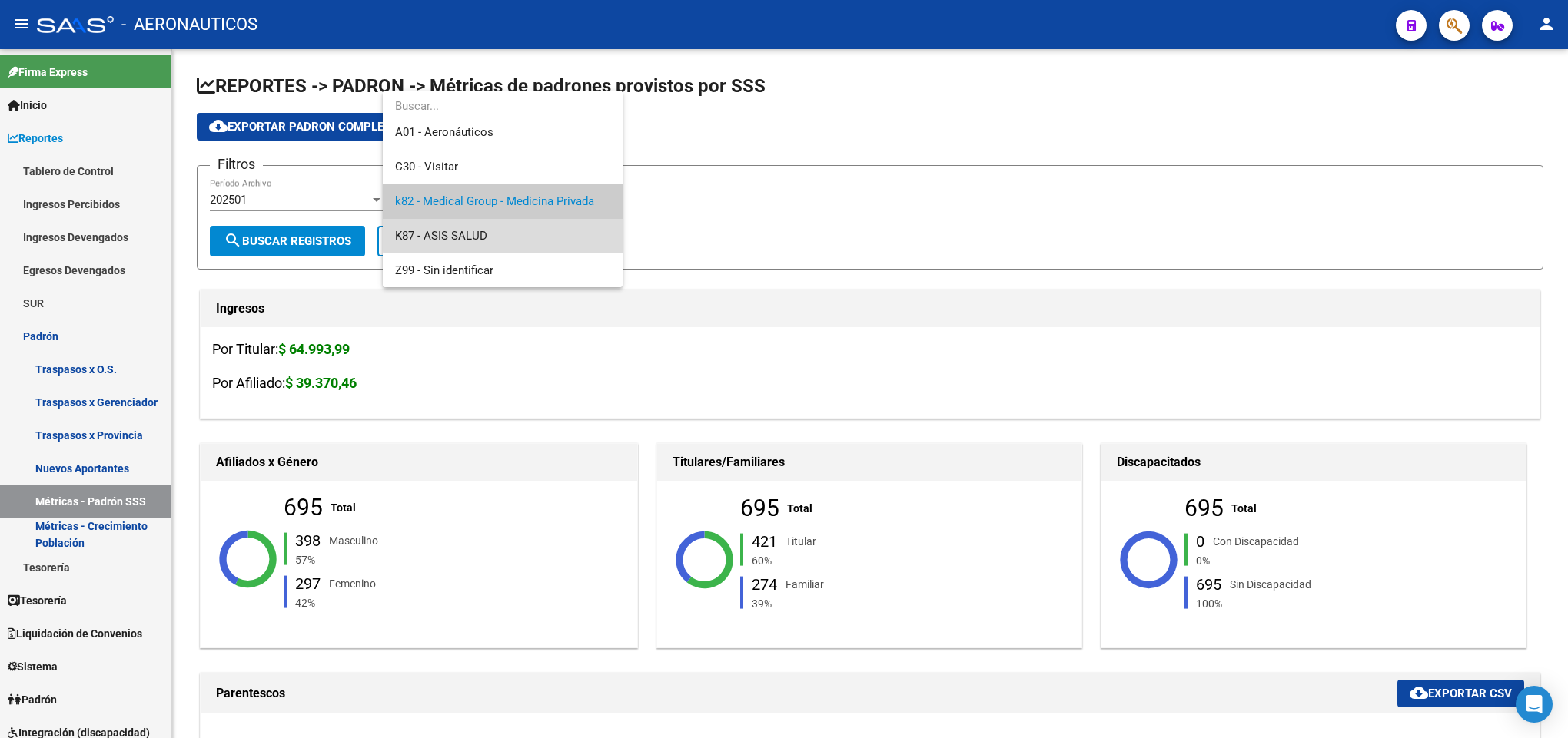
click at [508, 223] on span "K87 - ASIS SALUD" at bounding box center [502, 236] width 215 height 34
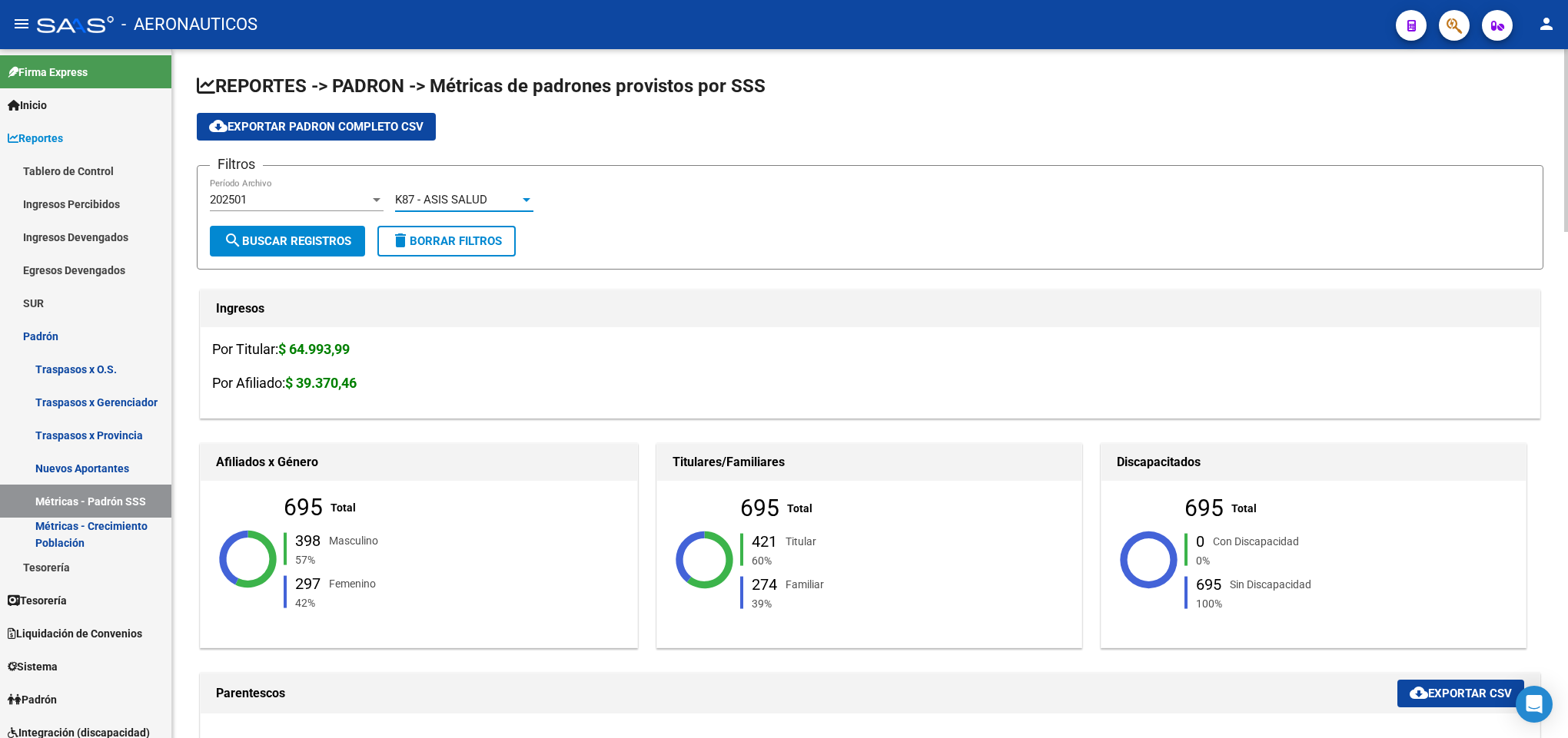
click at [290, 238] on span "search Buscar Registros" at bounding box center [286, 240] width 127 height 14
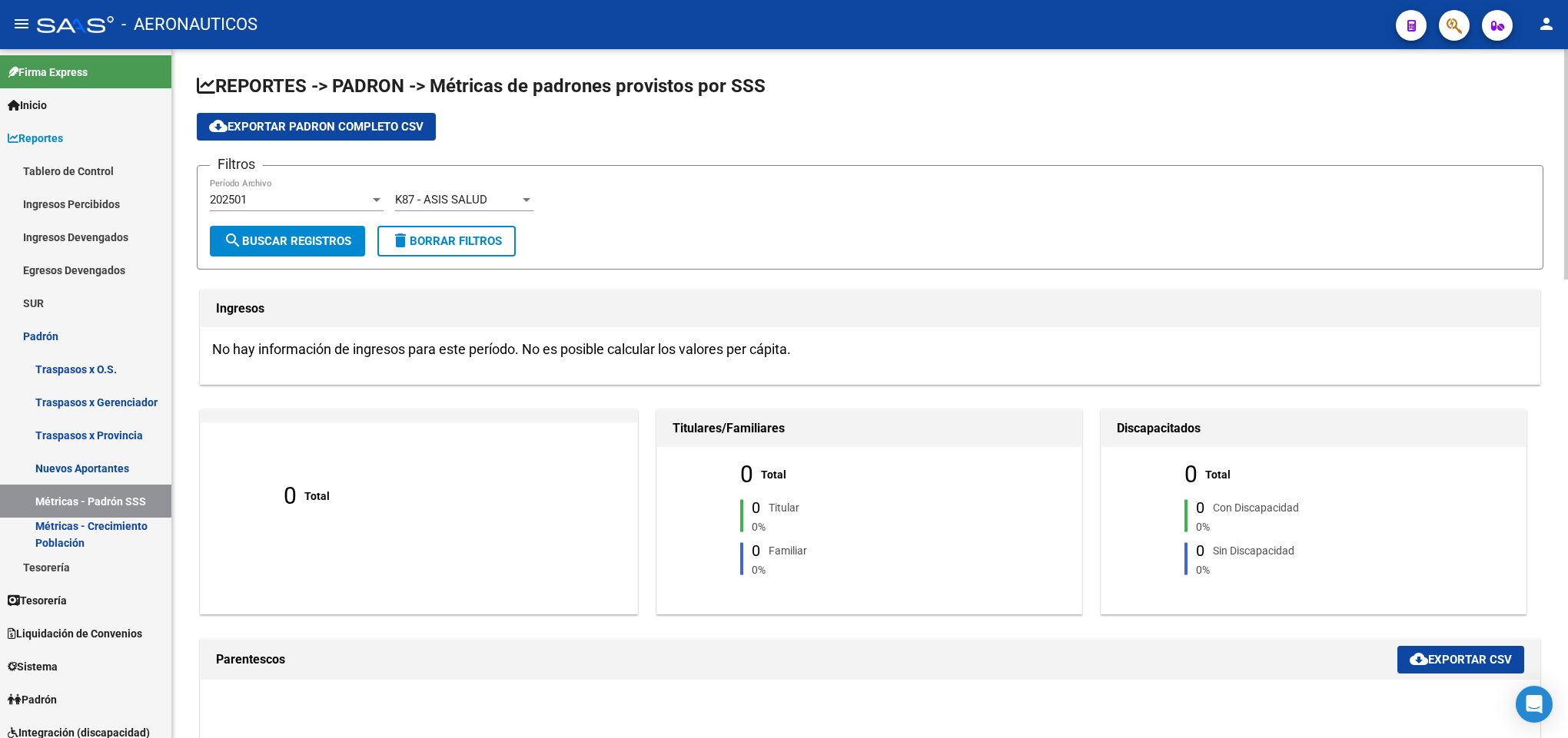
click at [355, 205] on div "202501" at bounding box center [289, 199] width 160 height 14
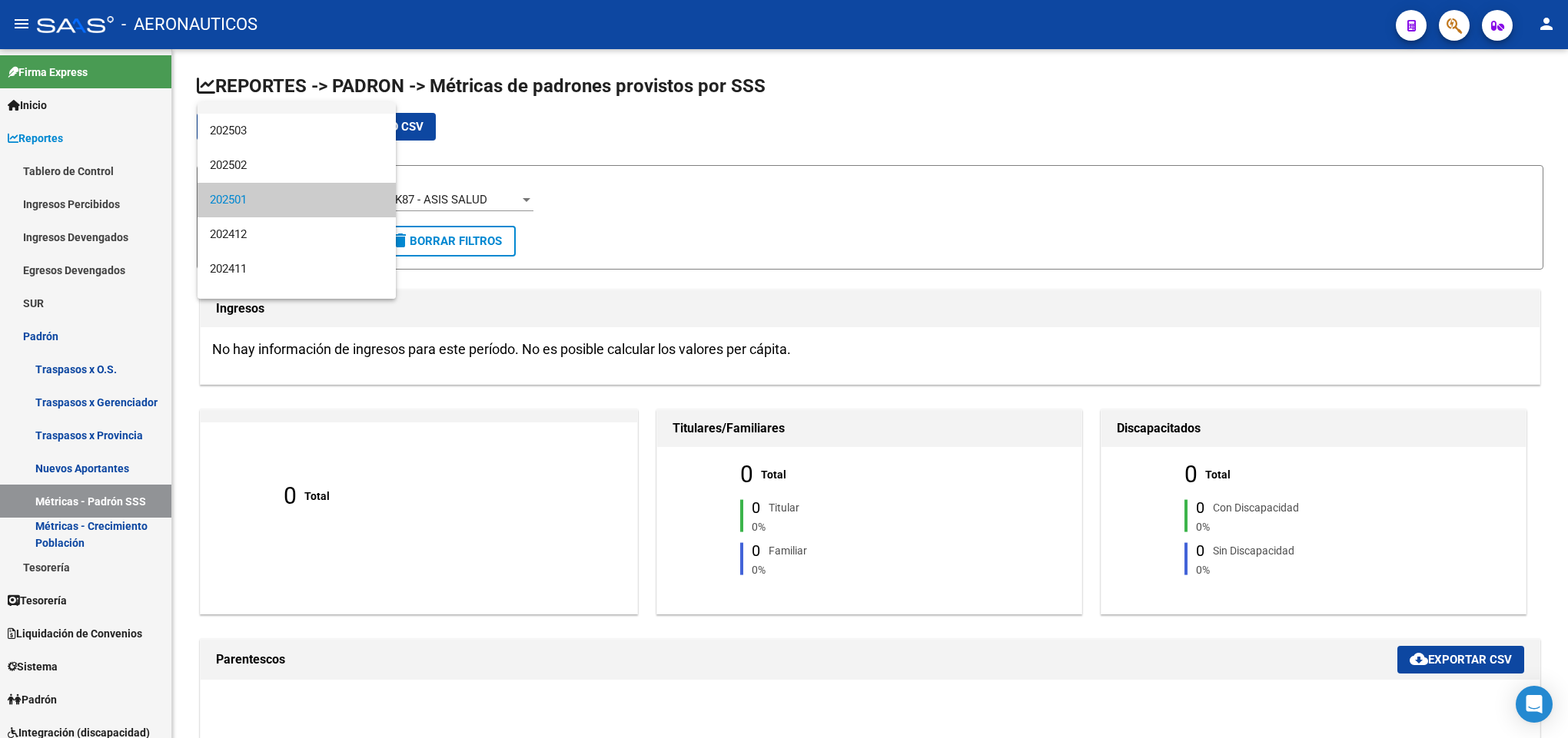
scroll to position [0, 0]
click at [294, 117] on span "202507" at bounding box center [296, 119] width 174 height 34
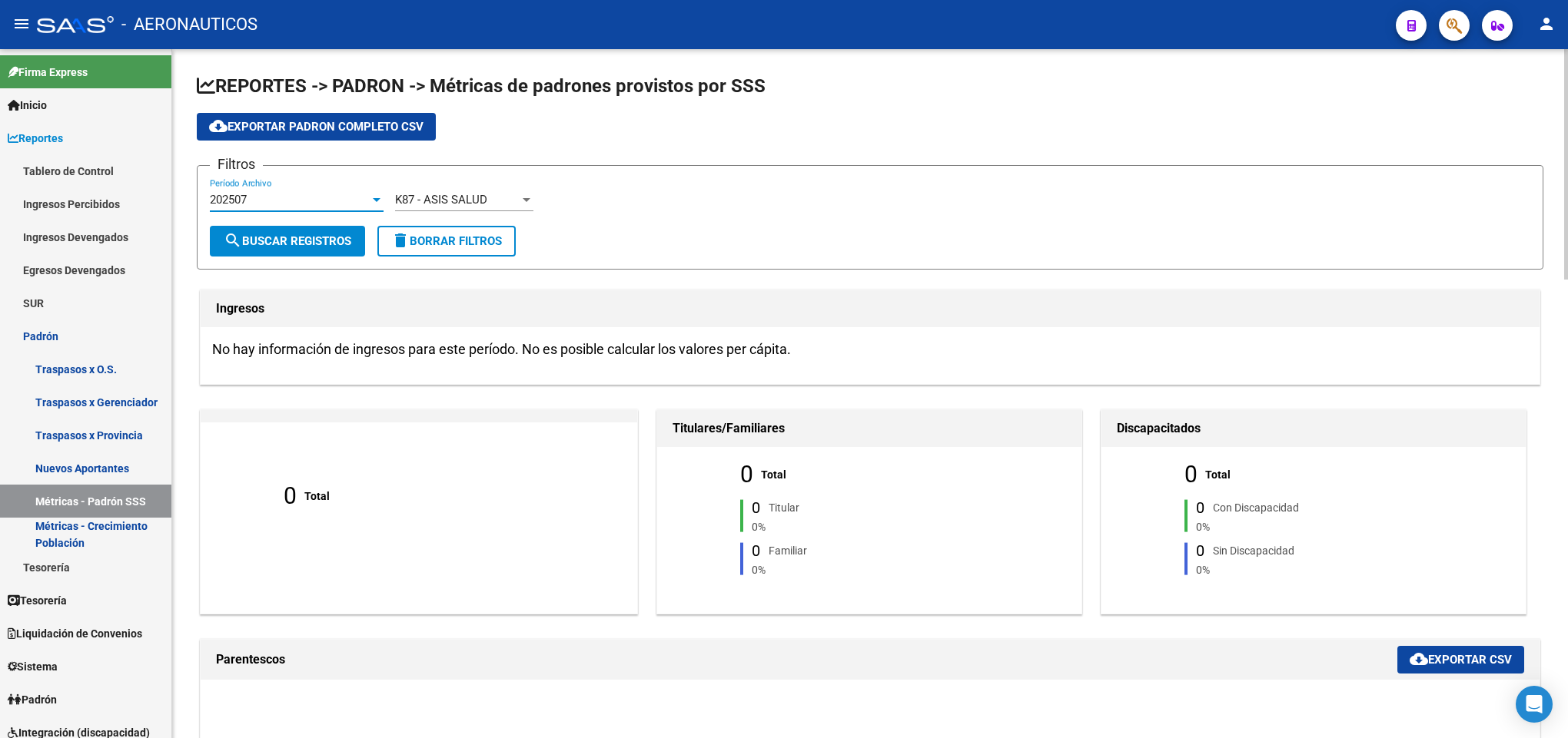
click at [284, 229] on button "search Buscar Registros" at bounding box center [287, 241] width 155 height 31
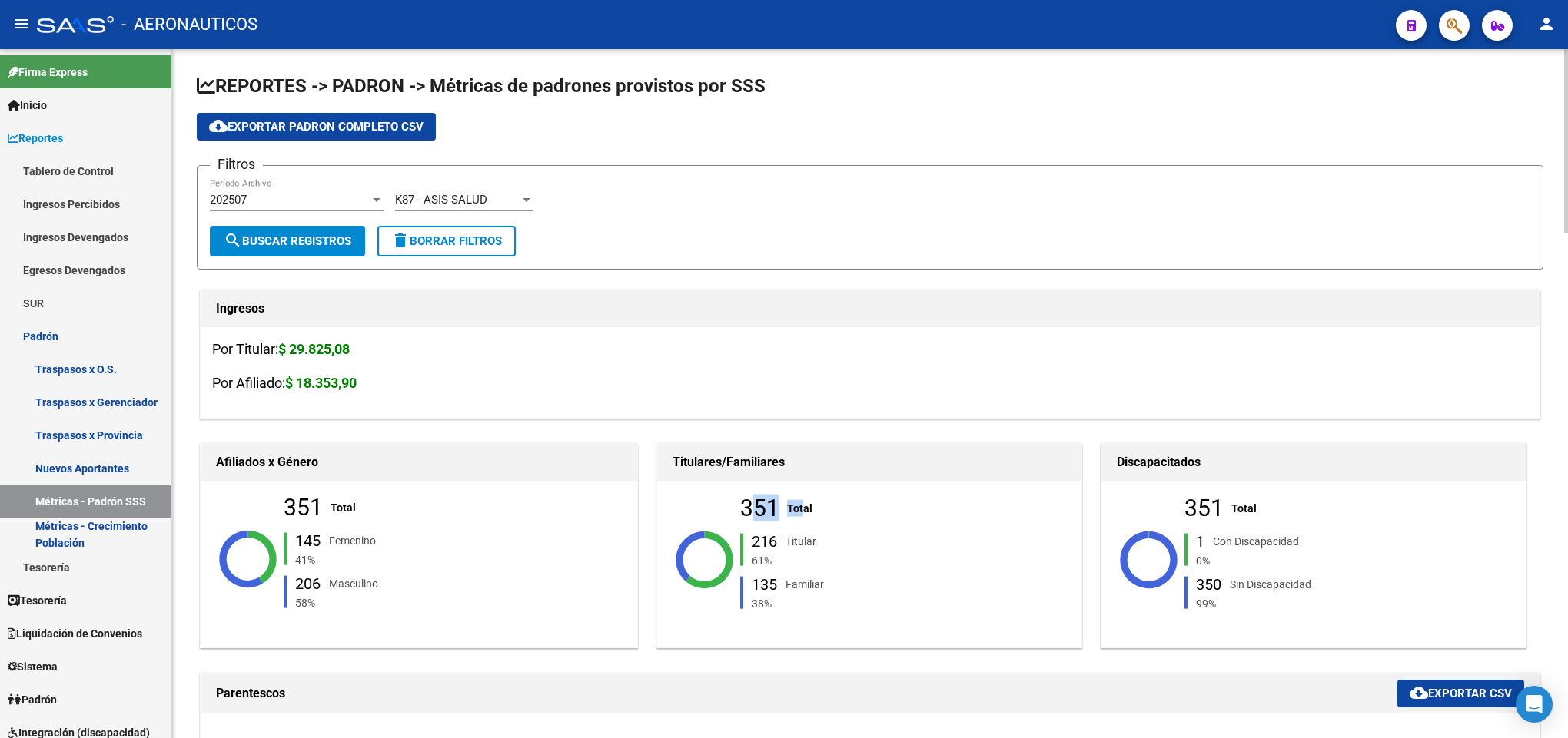
drag, startPoint x: 736, startPoint y: 498, endPoint x: 796, endPoint y: 509, distance: 61.0
click at [796, 509] on div "351 Total 216 Titular 61% 135 Familiar 38%" at bounding box center [822, 559] width 307 height 200
click at [733, 337] on div "Por Titular: $ 29.825,08 Por Afiliado: $ 18.353,90" at bounding box center [869, 372] width 1338 height 90
click at [530, 192] on app-drop-down-list "K87 - ASIS SALUD Seleccionar Gerenciador" at bounding box center [470, 201] width 150 height 48
click at [536, 201] on app-drop-down-list "K87 - ASIS SALUD Seleccionar Gerenciador" at bounding box center [470, 201] width 150 height 48
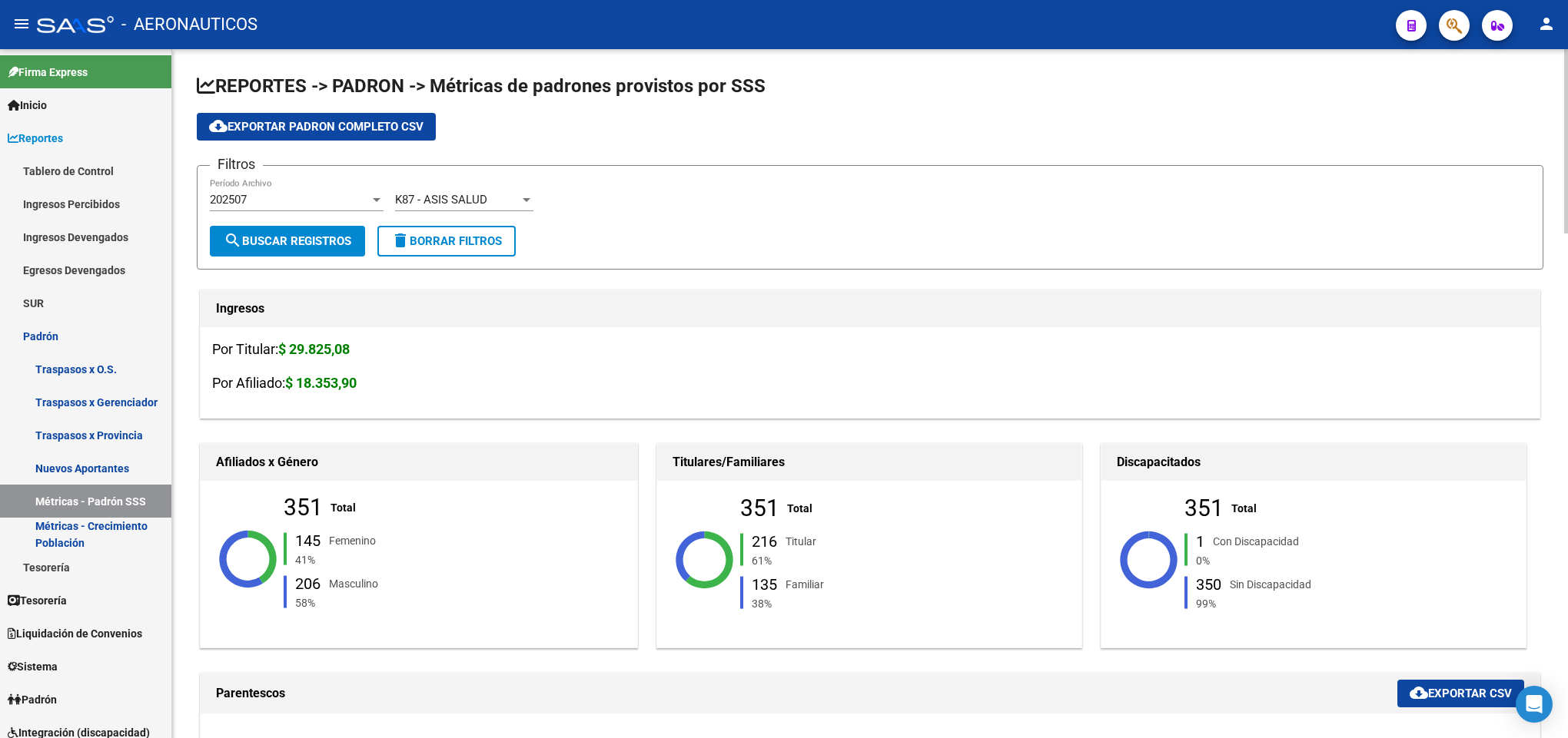
click at [584, 215] on div "Filtros 202507 Período Archivo K87 - ASIS SALUD Seleccionar Gerenciador" at bounding box center [869, 201] width 1320 height 48
click at [1537, 260] on form "Filtros 202507 Período Archivo K87 - ASIS SALUD Seleccionar Gerenciador search …" at bounding box center [870, 218] width 1347 height 105
